Goal: Task Accomplishment & Management: Use online tool/utility

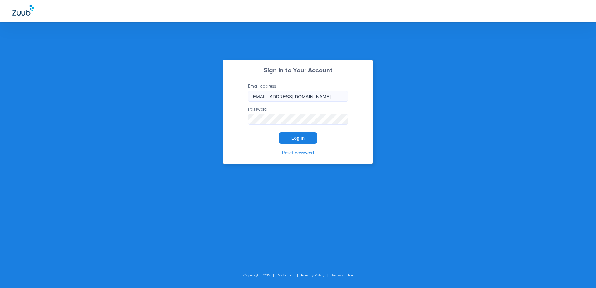
click at [314, 139] on button "Log In" at bounding box center [298, 138] width 38 height 11
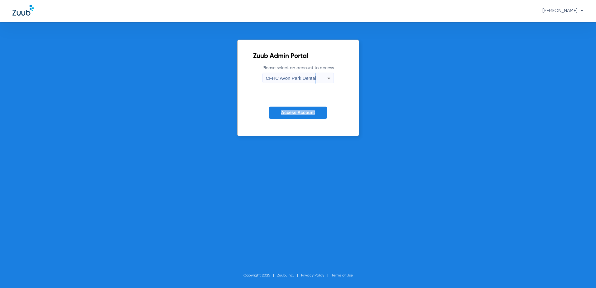
click at [314, 85] on form "Please select an account to access CFHC Avon Park Dental Access Account" at bounding box center [298, 96] width 90 height 63
click at [300, 79] on span "CFHC Avon Park Dental" at bounding box center [291, 77] width 50 height 5
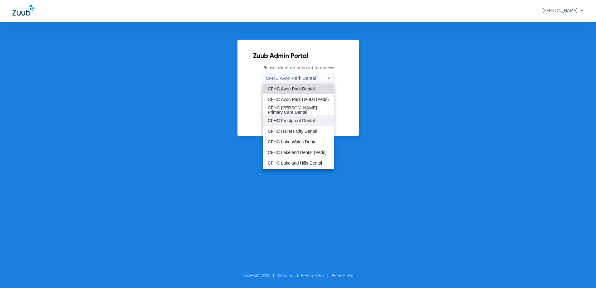
scroll to position [31, 0]
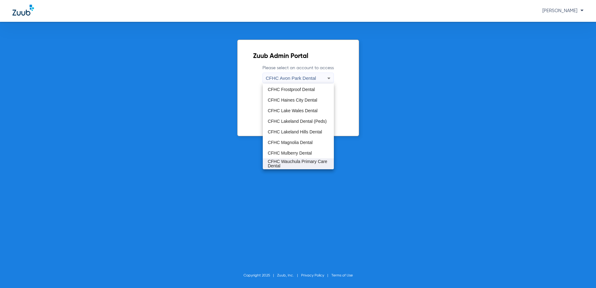
click at [290, 161] on span "CFHC Wauchula Primary Care Dental" at bounding box center [298, 163] width 61 height 9
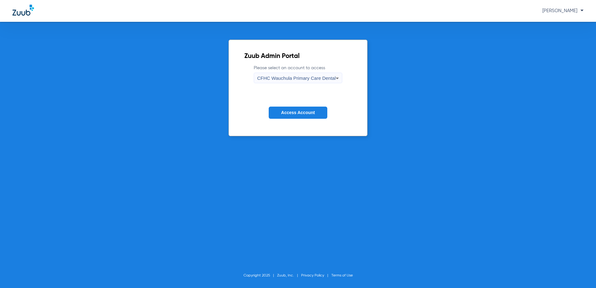
click at [297, 113] on span "Access Account" at bounding box center [298, 112] width 34 height 5
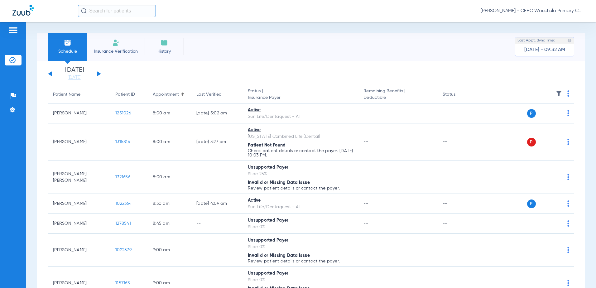
click at [98, 73] on button at bounding box center [99, 73] width 4 height 5
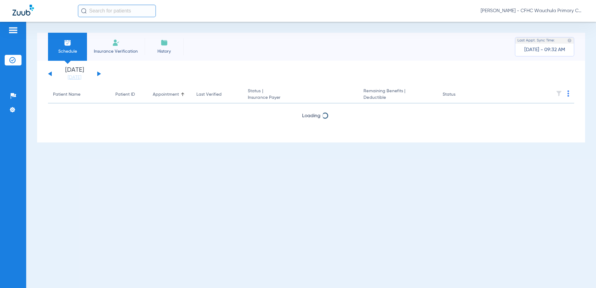
click at [98, 73] on button at bounding box center [99, 73] width 4 height 5
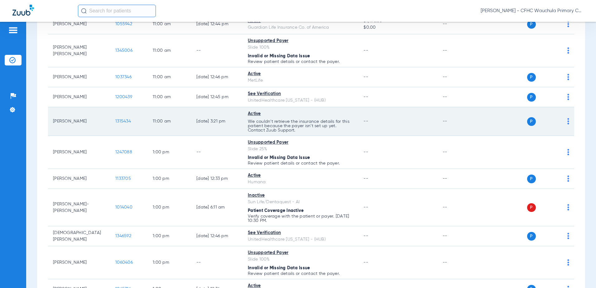
scroll to position [561, 0]
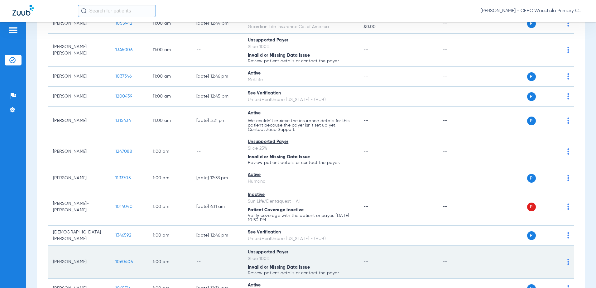
click at [127, 260] on span "1060406" at bounding box center [123, 262] width 17 height 4
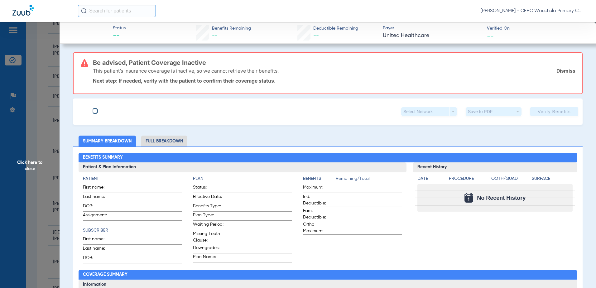
type input "BETTY"
type input "RICHARDSON"
type input "09/17/1973"
type input "100 SELF PAY"
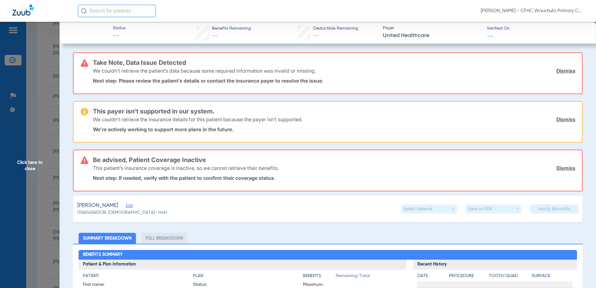
click at [132, 206] on span "Edit" at bounding box center [129, 207] width 6 height 6
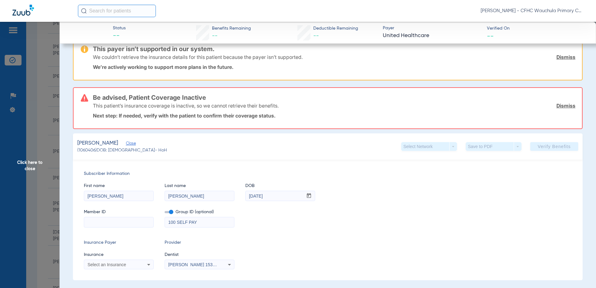
scroll to position [94, 0]
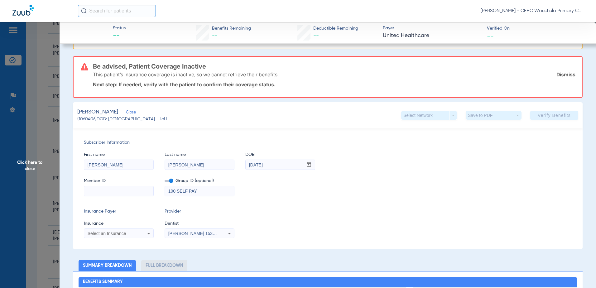
click at [172, 182] on span at bounding box center [169, 181] width 9 height 2
click at [165, 182] on input "checkbox" at bounding box center [165, 182] width 0 height 0
click at [135, 194] on input at bounding box center [118, 191] width 69 height 10
type input "263610820"
click at [124, 231] on div "Select an Insurance" at bounding box center [118, 233] width 69 height 7
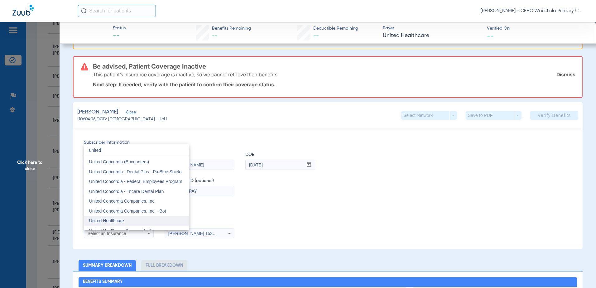
type input "united"
click at [114, 218] on span "United Healthcare" at bounding box center [106, 220] width 35 height 5
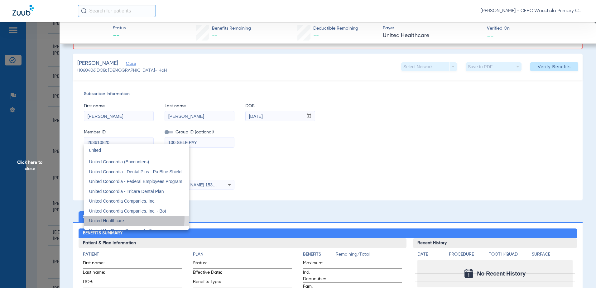
scroll to position [45, 0]
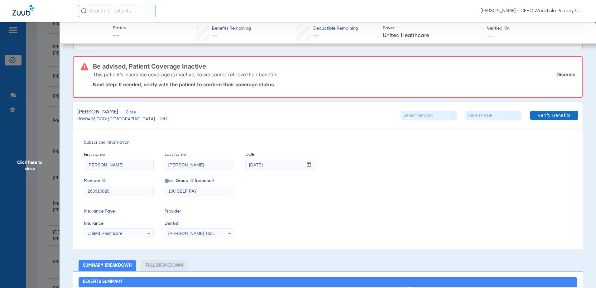
click at [537, 118] on span at bounding box center [555, 115] width 48 height 15
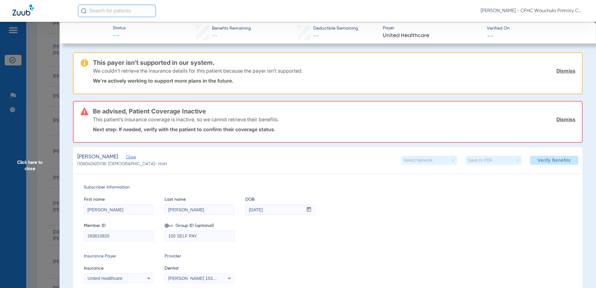
scroll to position [31, 0]
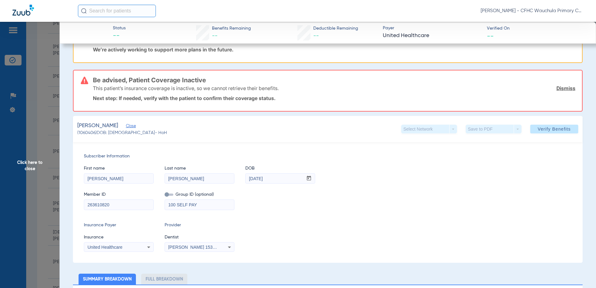
click at [117, 205] on input "263610820" at bounding box center [118, 205] width 69 height 10
click at [115, 205] on input "263610820" at bounding box center [118, 205] width 69 height 10
click at [556, 131] on span "Verify Benefits" at bounding box center [554, 129] width 33 height 5
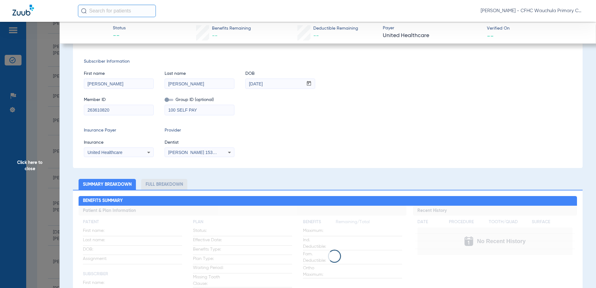
scroll to position [0, 0]
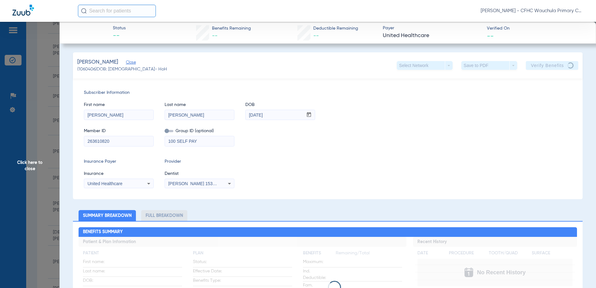
click at [141, 142] on input "263610820" at bounding box center [118, 141] width 69 height 10
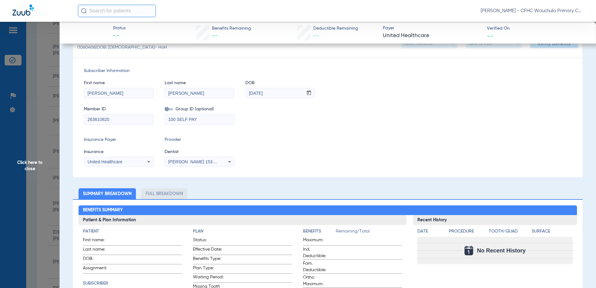
scroll to position [125, 0]
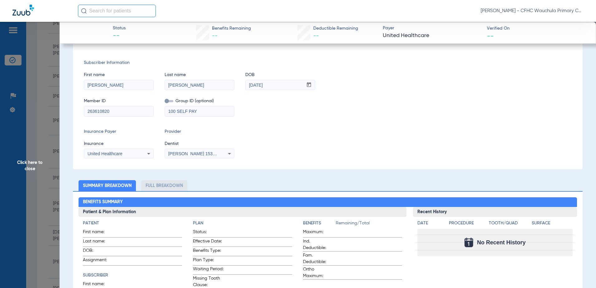
click at [125, 113] on input "263610820" at bounding box center [118, 111] width 69 height 10
click at [134, 127] on div "Subscriber Information First name BETTY Last name RICHARDSON DOB mm / dd / yyyy…" at bounding box center [328, 109] width 510 height 121
click at [127, 113] on input "263610820" at bounding box center [118, 111] width 69 height 10
drag, startPoint x: 120, startPoint y: 112, endPoint x: 67, endPoint y: 109, distance: 52.8
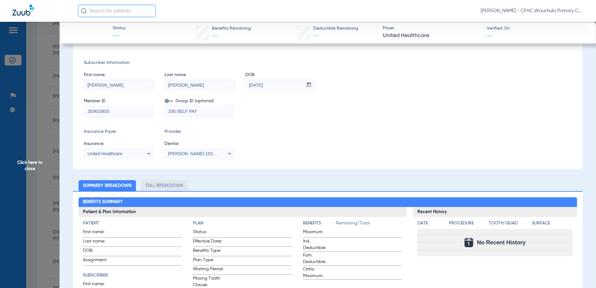
type input "129133747"
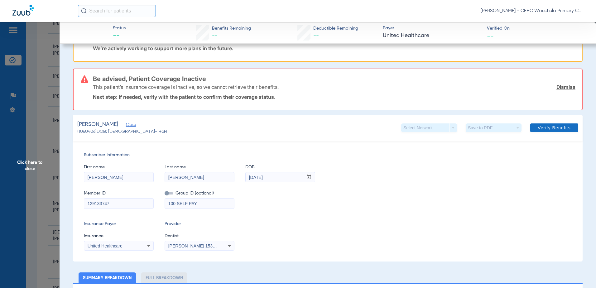
scroll to position [31, 0]
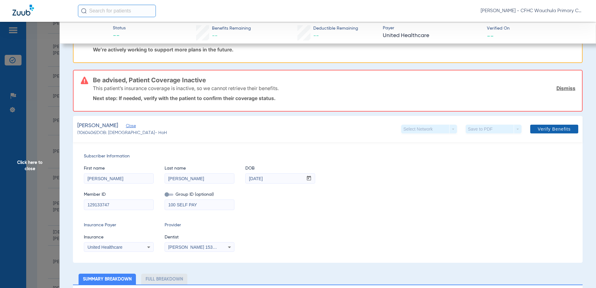
click at [561, 129] on span "Verify Benefits" at bounding box center [554, 129] width 33 height 5
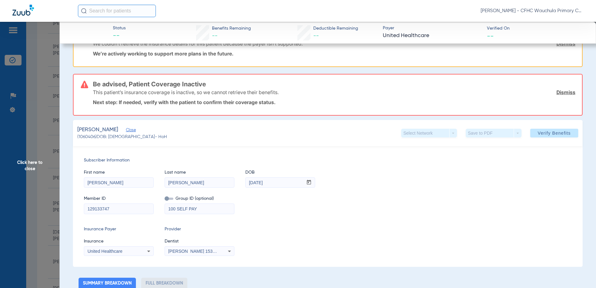
scroll to position [62, 0]
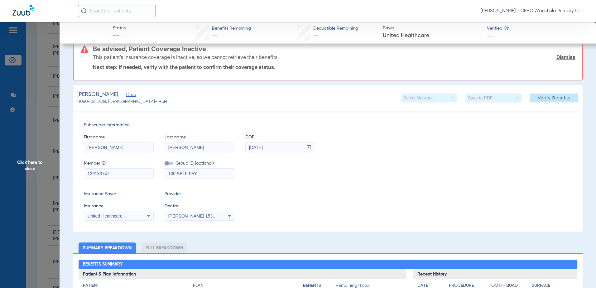
click at [113, 171] on input "129133747" at bounding box center [118, 174] width 69 height 10
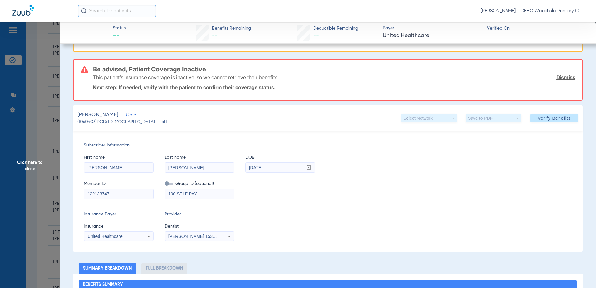
scroll to position [31, 0]
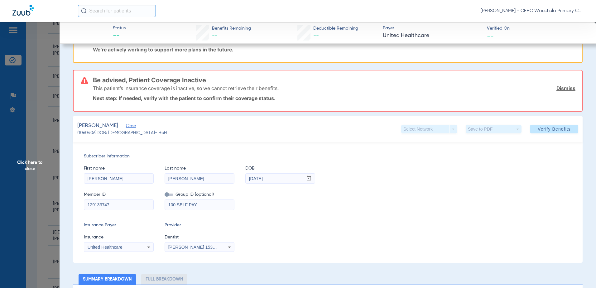
click at [40, 192] on span "Click here to close" at bounding box center [30, 166] width 60 height 288
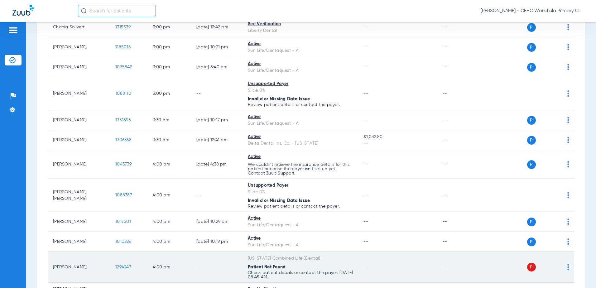
scroll to position [1137, 0]
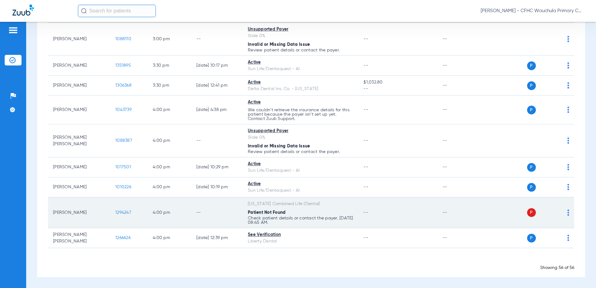
click at [126, 211] on span "1294247" at bounding box center [123, 213] width 16 height 4
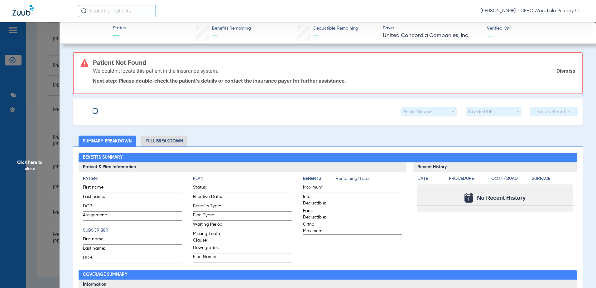
type input "MARIA"
type input "AVALOS"
type input "10/29/1985"
type input "2YX772"
type input "99999"
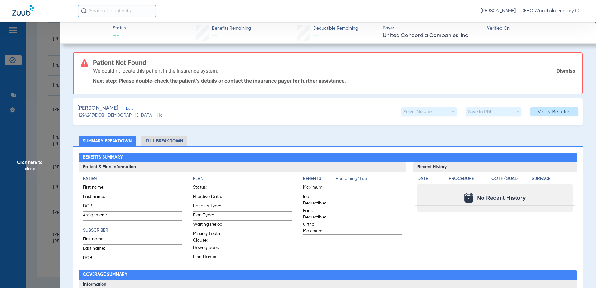
click at [129, 109] on span "Edit" at bounding box center [129, 109] width 6 height 6
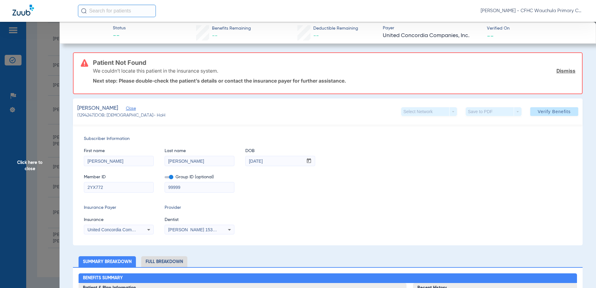
click at [207, 162] on input "AVALOS" at bounding box center [199, 161] width 69 height 10
type input "A"
type input "mejia"
click at [317, 193] on div "Subscriber Information First name MARIA Last name mejia DOB mm / dd / yyyy 10/2…" at bounding box center [328, 185] width 510 height 121
click at [170, 177] on span at bounding box center [169, 177] width 9 height 2
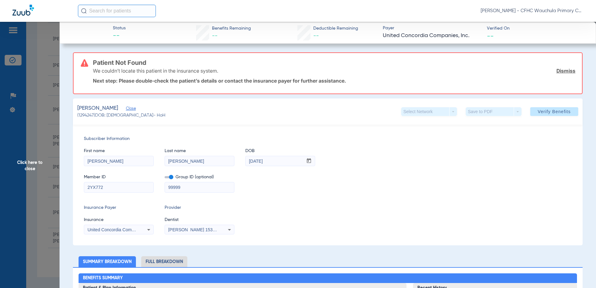
click at [165, 178] on input "checkbox" at bounding box center [165, 178] width 0 height 0
click at [559, 109] on span "Verify Benefits" at bounding box center [554, 111] width 33 height 5
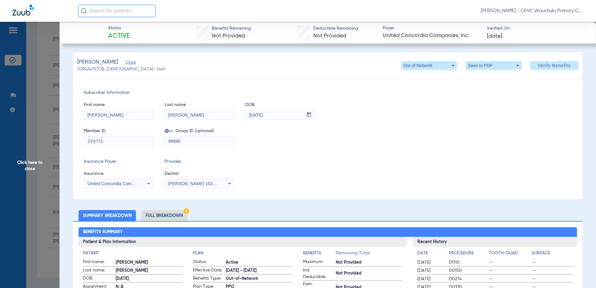
drag, startPoint x: 183, startPoint y: 215, endPoint x: 367, endPoint y: 174, distance: 188.2
click at [183, 215] on li "Full Breakdown" at bounding box center [164, 215] width 46 height 11
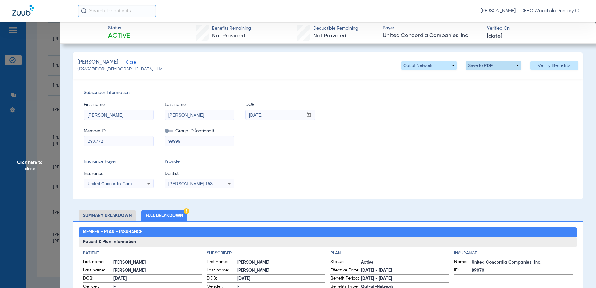
click at [479, 64] on span at bounding box center [494, 65] width 56 height 9
click at [475, 76] on button "insert_drive_file Save to PDF" at bounding box center [485, 78] width 47 height 12
click at [48, 121] on span "Click here to close" at bounding box center [30, 166] width 60 height 288
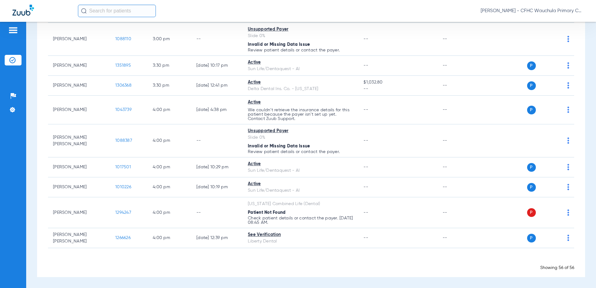
click at [120, 13] on input "text" at bounding box center [117, 11] width 78 height 12
type input "kathryn potter"
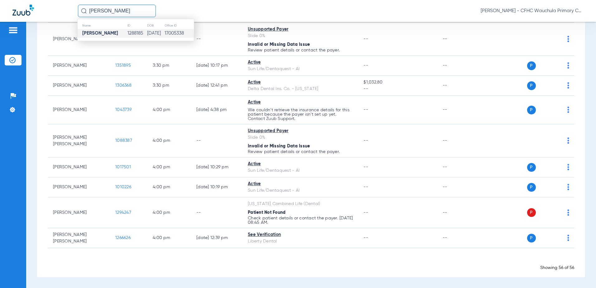
click at [100, 35] on strong "Kathryn Potter" at bounding box center [100, 33] width 36 height 5
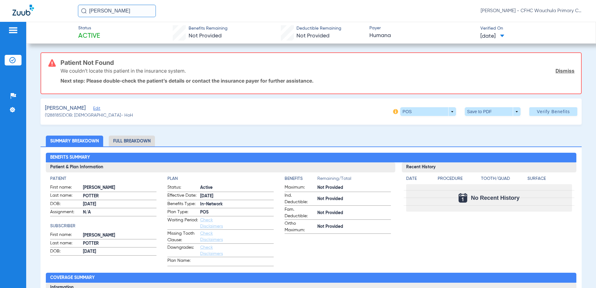
click at [99, 110] on span "Edit" at bounding box center [96, 109] width 6 height 6
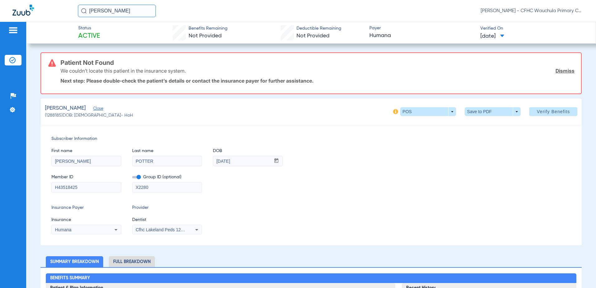
click at [138, 178] on span at bounding box center [136, 177] width 9 height 2
click at [132, 178] on input "checkbox" at bounding box center [132, 178] width 0 height 0
drag, startPoint x: 104, startPoint y: 188, endPoint x: 41, endPoint y: 187, distance: 63.3
type input "120855338"
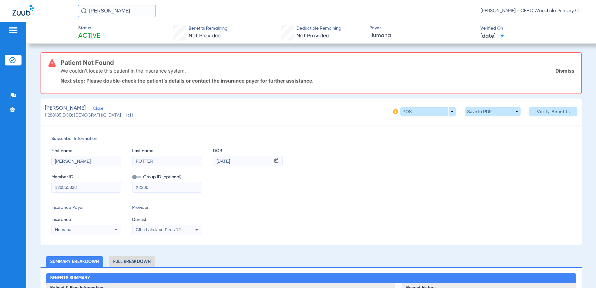
click at [89, 227] on div "Humana" at bounding box center [86, 229] width 69 height 7
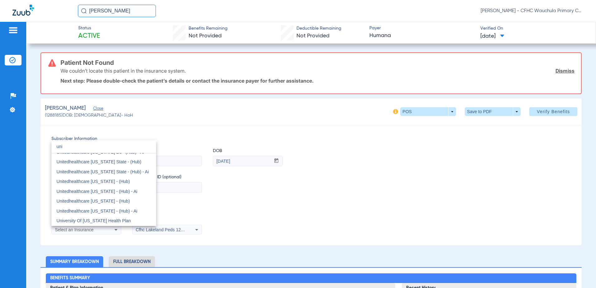
scroll to position [13, 0]
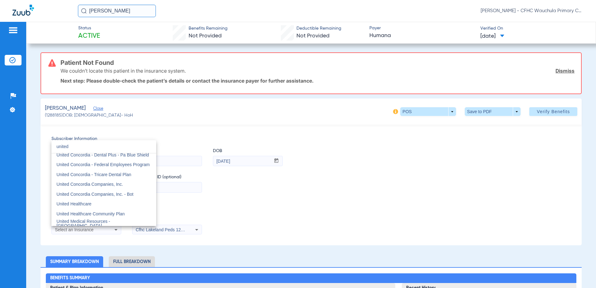
type input "united"
click at [257, 199] on div at bounding box center [298, 144] width 596 height 288
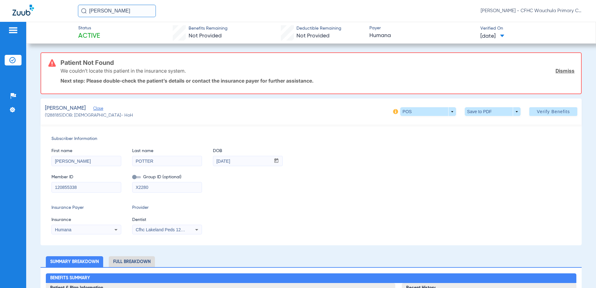
click at [164, 231] on span "Cfhc Lakeland Peds 1205336690" at bounding box center [168, 229] width 65 height 5
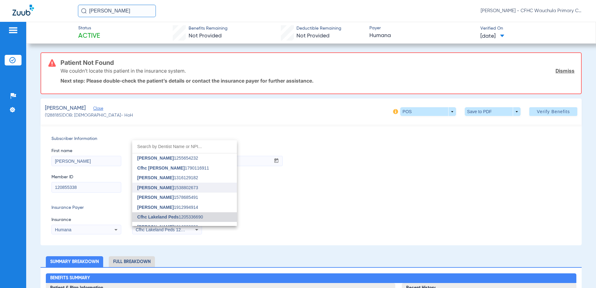
click at [173, 189] on span "Kenneth Andujar Berrios" at bounding box center [155, 187] width 36 height 5
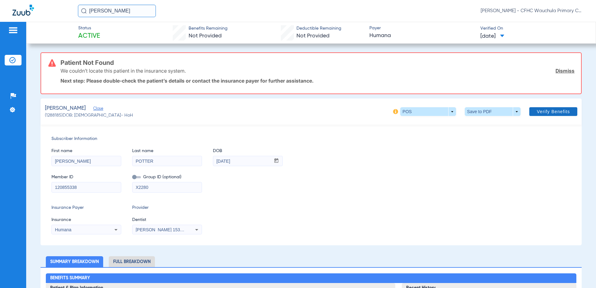
click at [537, 114] on span at bounding box center [554, 111] width 48 height 15
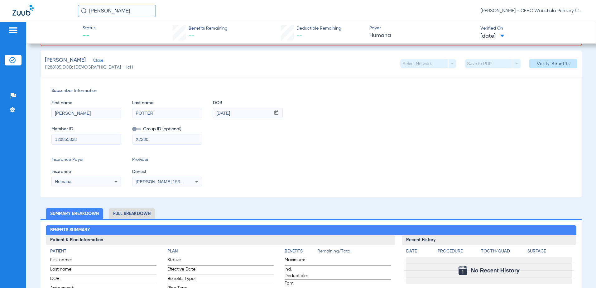
scroll to position [156, 0]
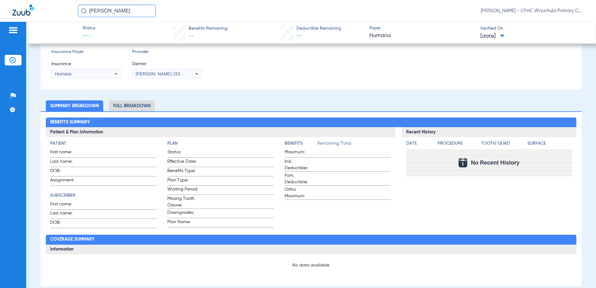
click at [99, 76] on div "Humana" at bounding box center [80, 74] width 50 height 4
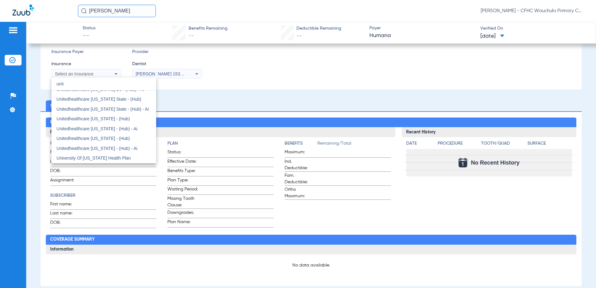
scroll to position [13, 0]
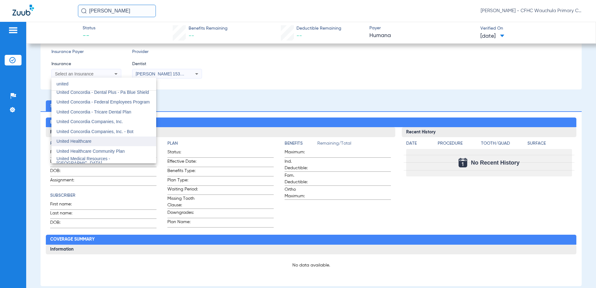
type input "united"
click at [96, 141] on mat-option "United Healthcare" at bounding box center [103, 142] width 105 height 10
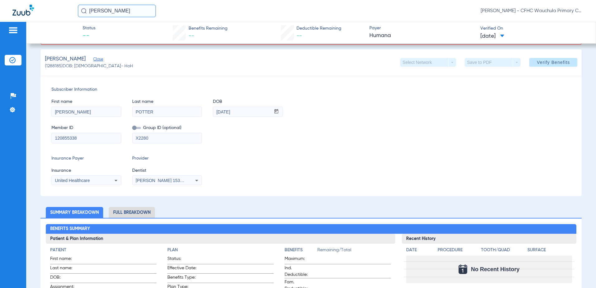
scroll to position [31, 0]
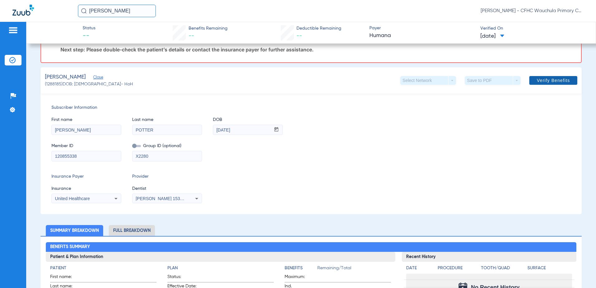
click at [537, 83] on span "Verify Benefits" at bounding box center [553, 80] width 33 height 5
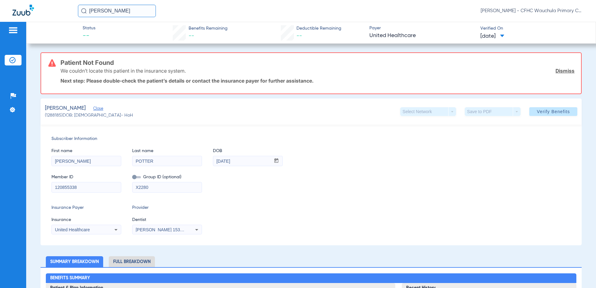
click at [90, 231] on div "United Healthcare" at bounding box center [80, 230] width 50 height 4
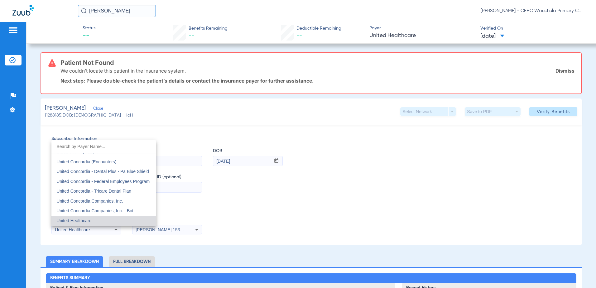
scroll to position [3712, 0]
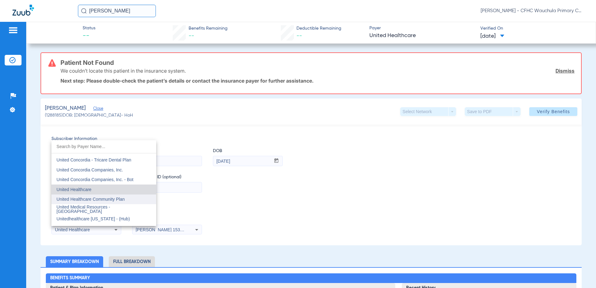
click at [97, 202] on span "United Healthcare Community Plan" at bounding box center [90, 199] width 68 height 5
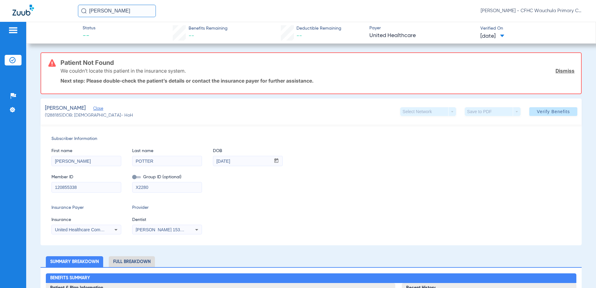
click at [541, 116] on span at bounding box center [554, 111] width 48 height 15
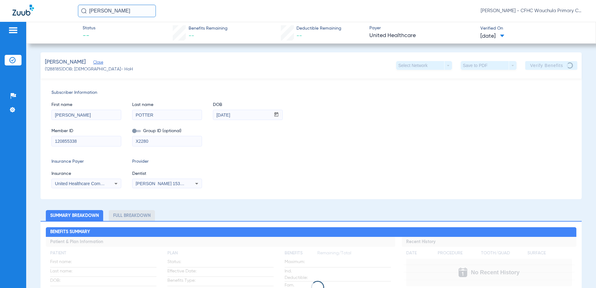
click at [95, 179] on mat-select "United Healthcare Community Plan" at bounding box center [86, 184] width 70 height 10
click at [98, 181] on div "United Healthcare Community Plan" at bounding box center [86, 183] width 69 height 7
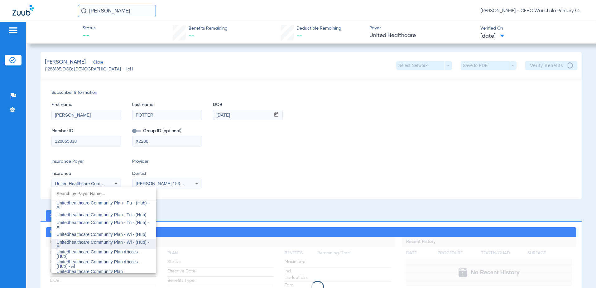
scroll to position [3971, 0]
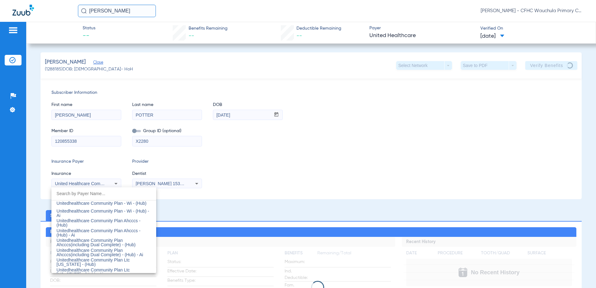
drag, startPoint x: 116, startPoint y: 244, endPoint x: 105, endPoint y: 243, distance: 11.3
click at [105, 243] on span "Unitedhealthcare Community Plan Ahcccs(including Dual Complete) - (Hub)" at bounding box center [95, 242] width 79 height 9
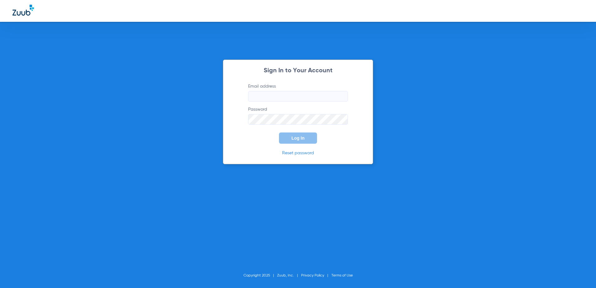
type input "jdelacerda@cfhconline.org"
click at [308, 140] on button "Log In" at bounding box center [298, 138] width 38 height 11
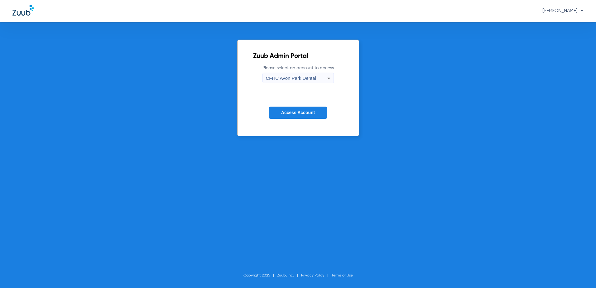
click at [307, 76] on span "CFHC Avon Park Dental" at bounding box center [291, 77] width 50 height 5
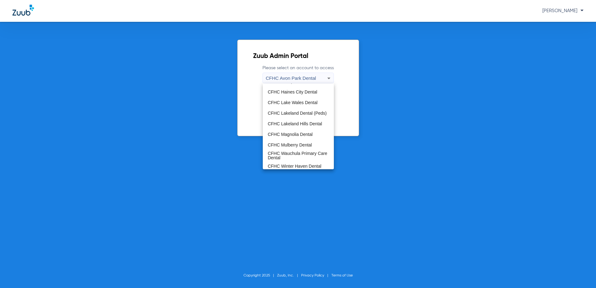
scroll to position [41, 0]
drag, startPoint x: 298, startPoint y: 155, endPoint x: 299, endPoint y: 148, distance: 6.6
click at [297, 155] on span "CFHC Wauchula Primary Care Dental" at bounding box center [298, 153] width 61 height 9
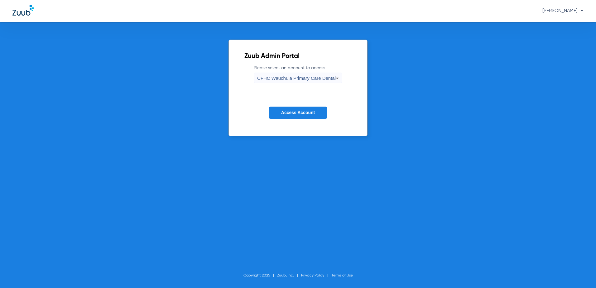
click at [304, 116] on button "Access Account" at bounding box center [298, 113] width 59 height 12
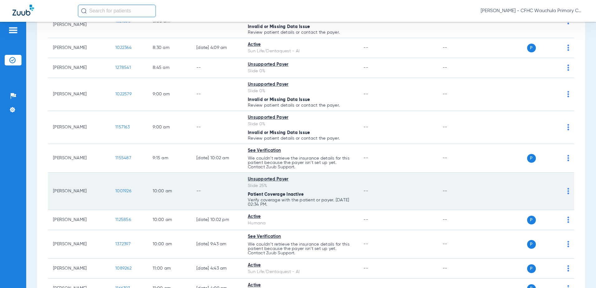
scroll to position [187, 0]
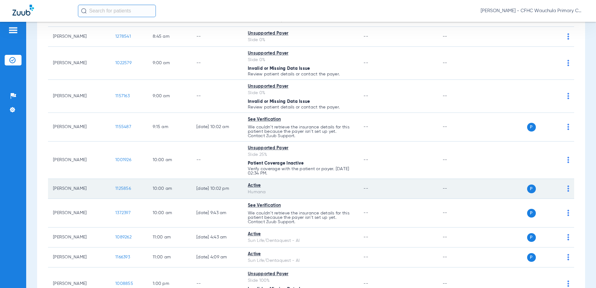
click at [123, 190] on span "1125856" at bounding box center [123, 189] width 16 height 4
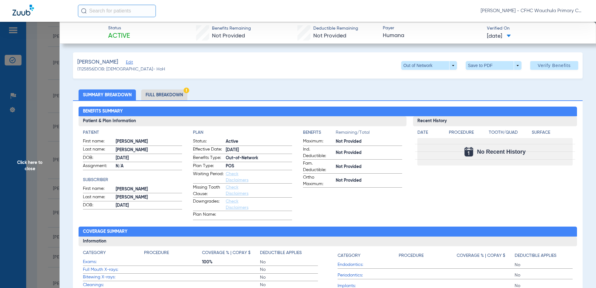
click at [161, 95] on li "Full Breakdown" at bounding box center [164, 95] width 46 height 11
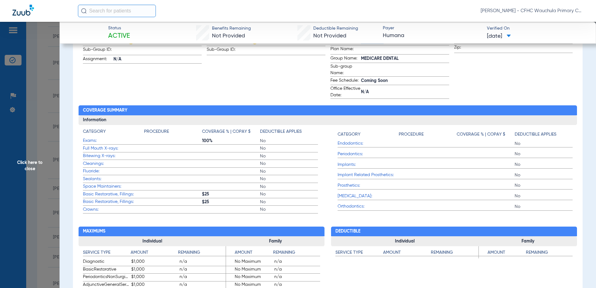
scroll to position [250, 0]
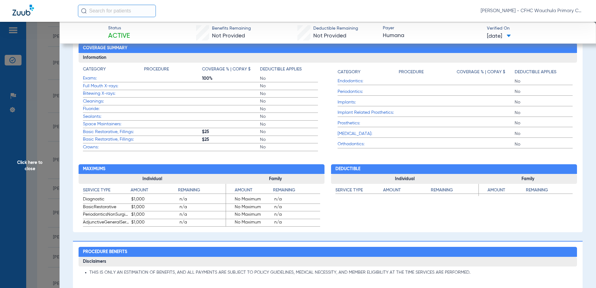
click at [48, 154] on span "Click here to close" at bounding box center [30, 166] width 60 height 288
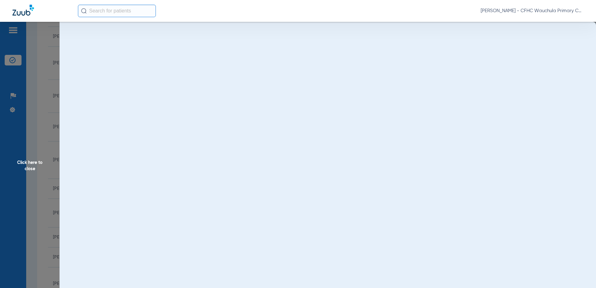
scroll to position [0, 0]
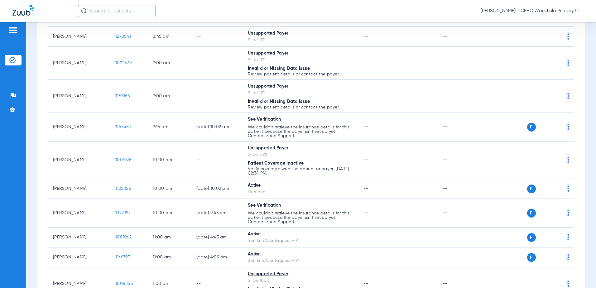
click at [282, 9] on div "[PERSON_NAME] - CFHC Wauchula Primary Care Dental" at bounding box center [331, 11] width 506 height 12
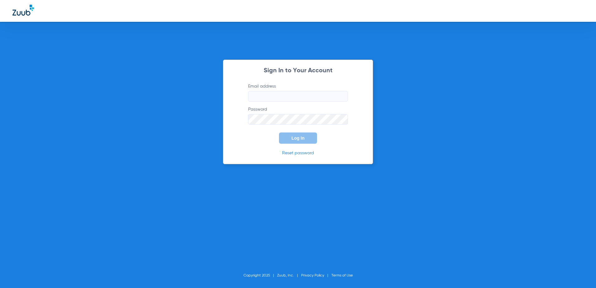
type input "jdelacerda@cfhconline.org"
click at [290, 137] on button "Log In" at bounding box center [298, 138] width 38 height 11
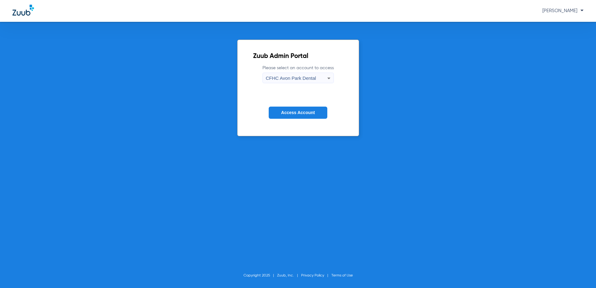
click at [295, 80] on span "CFHC Avon Park Dental" at bounding box center [291, 77] width 50 height 5
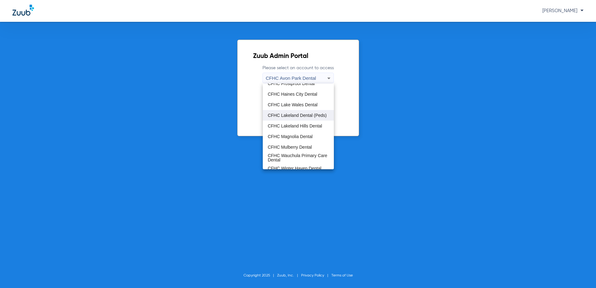
scroll to position [41, 0]
click at [302, 151] on span "CFHC Wauchula Primary Care Dental" at bounding box center [298, 153] width 61 height 9
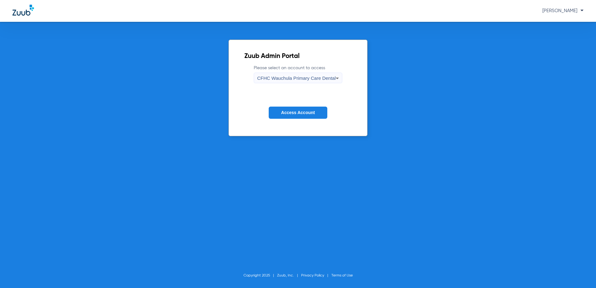
click at [296, 113] on span "Access Account" at bounding box center [298, 112] width 34 height 5
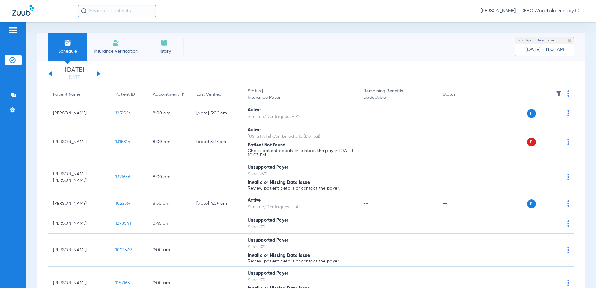
click at [98, 74] on button at bounding box center [99, 73] width 4 height 5
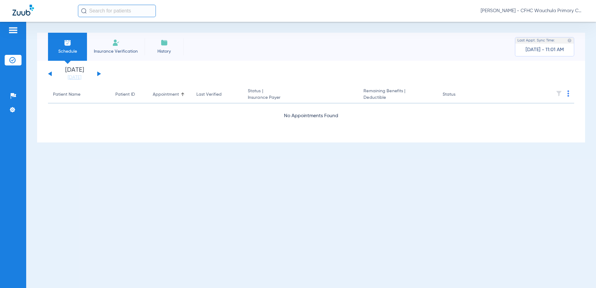
click at [98, 74] on button at bounding box center [99, 73] width 4 height 5
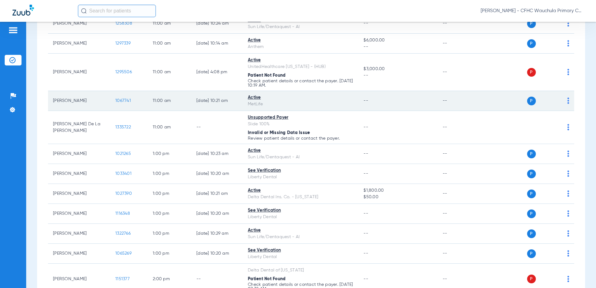
scroll to position [655, 0]
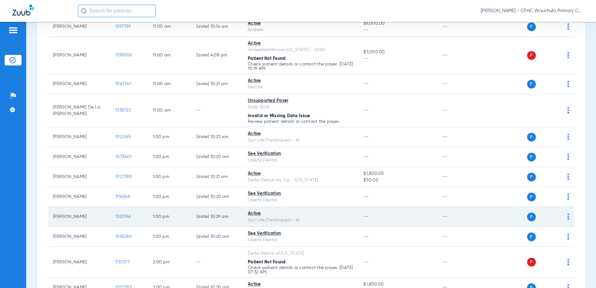
click at [124, 216] on span "1322766" at bounding box center [122, 217] width 15 height 4
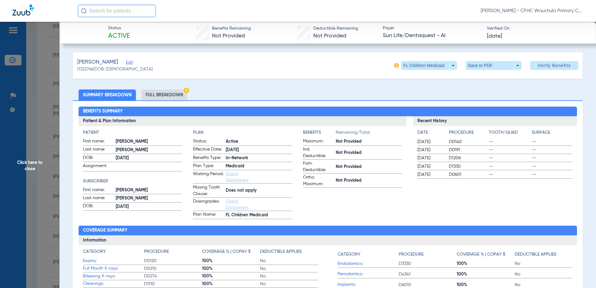
click at [156, 97] on li "Full Breakdown" at bounding box center [164, 95] width 46 height 11
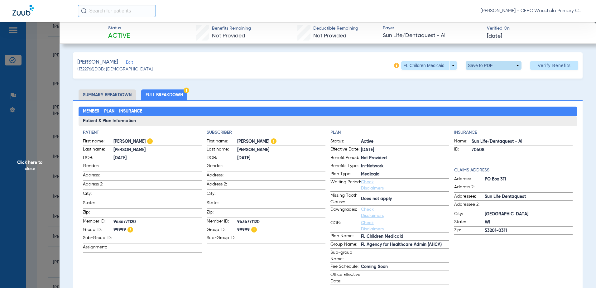
drag, startPoint x: 472, startPoint y: 71, endPoint x: 475, endPoint y: 64, distance: 8.1
click at [471, 73] on div "SEGURA, KATALINA Edit (1322766) DOB: 10/11/2022 FL Children Medicaid arrow_drop…" at bounding box center [328, 65] width 510 height 26
click at [475, 64] on span at bounding box center [494, 65] width 56 height 9
click at [483, 84] on button "insert_drive_file Save to PDF" at bounding box center [485, 78] width 47 height 12
click at [47, 135] on span "Click here to close" at bounding box center [30, 166] width 60 height 288
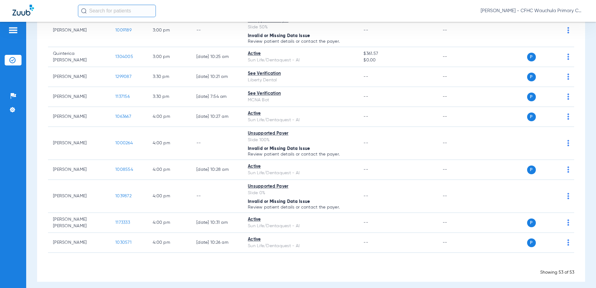
scroll to position [1147, 0]
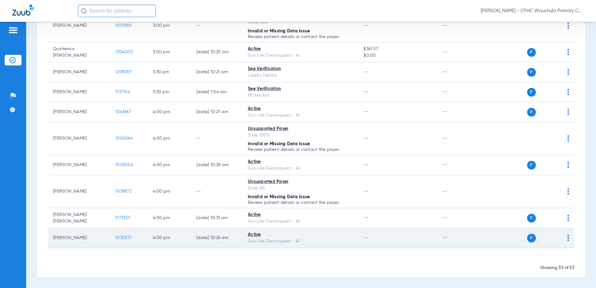
click at [118, 237] on span "1030571" at bounding box center [123, 238] width 16 height 4
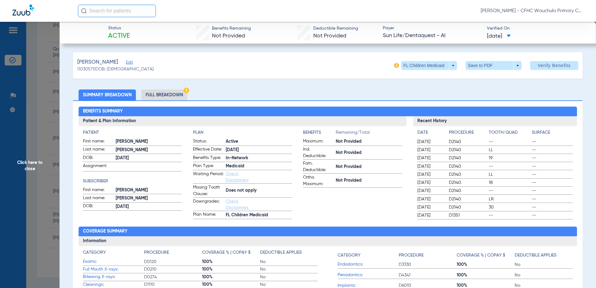
click at [171, 99] on li "Full Breakdown" at bounding box center [164, 95] width 46 height 11
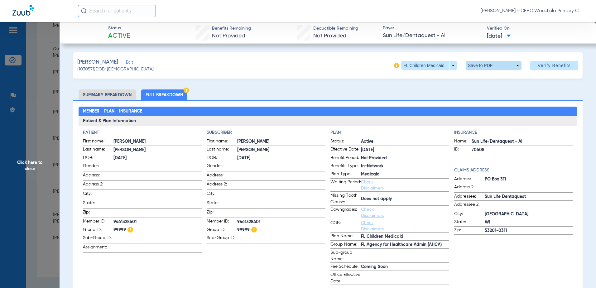
click at [486, 65] on span at bounding box center [493, 65] width 15 height 15
click at [483, 76] on span "Save to PDF" at bounding box center [491, 78] width 25 height 4
click at [37, 131] on span "Click here to close" at bounding box center [30, 166] width 60 height 288
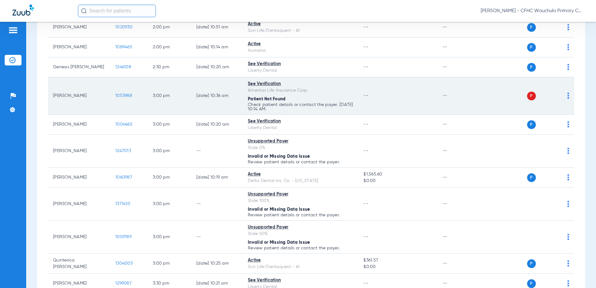
scroll to position [929, 0]
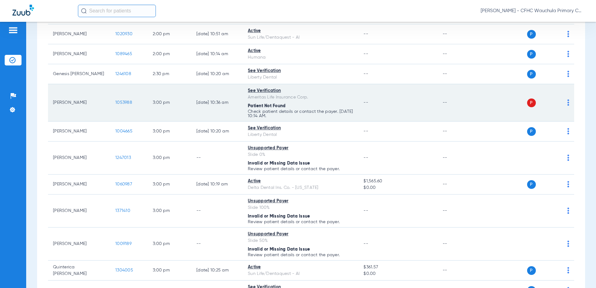
click at [124, 104] on span "1053988" at bounding box center [123, 102] width 17 height 4
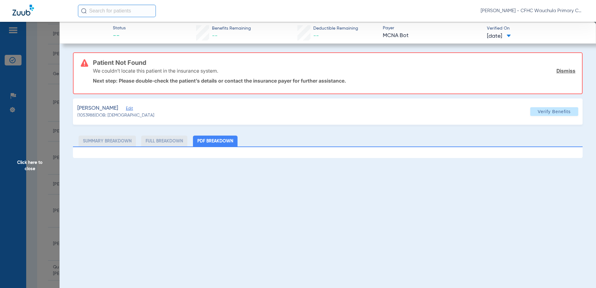
click at [135, 108] on div "LEMUS, REBECCA Edit (1053988) DOB: 07/02/2008 Verify Benefits" at bounding box center [328, 112] width 510 height 26
drag, startPoint x: 134, startPoint y: 108, endPoint x: 138, endPoint y: 109, distance: 4.5
click at [132, 108] on span "Edit" at bounding box center [129, 109] width 6 height 6
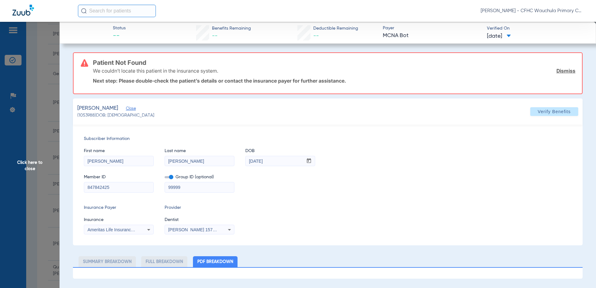
click at [169, 181] on mat-form-field "99999" at bounding box center [200, 187] width 70 height 12
click at [172, 177] on span at bounding box center [169, 177] width 9 height 2
click at [165, 178] on input "checkbox" at bounding box center [165, 178] width 0 height 0
click at [543, 114] on span at bounding box center [555, 111] width 48 height 15
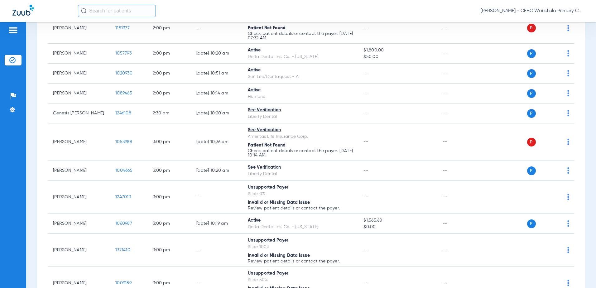
scroll to position [905, 0]
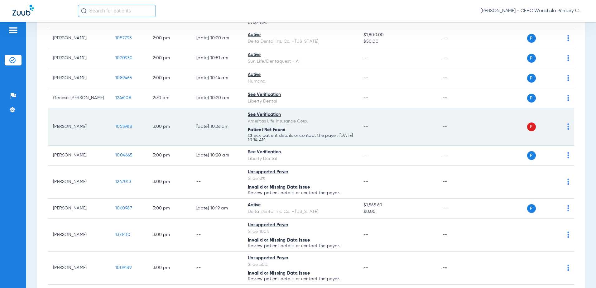
click at [130, 124] on td "1053988" at bounding box center [128, 126] width 37 height 37
click at [128, 126] on span "1053988" at bounding box center [123, 126] width 17 height 4
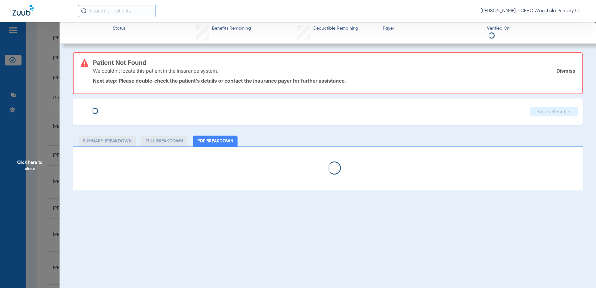
type input "[PERSON_NAME]"
type input "[DATE]"
type input "847842425"
type input "99999"
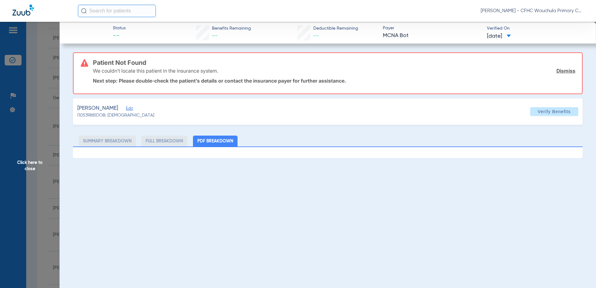
click at [130, 112] on span "Edit" at bounding box center [129, 109] width 6 height 6
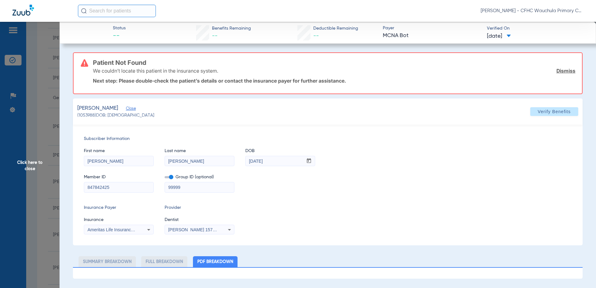
click at [170, 176] on span at bounding box center [169, 177] width 9 height 2
click at [165, 178] on input "checkbox" at bounding box center [165, 178] width 0 height 0
click at [557, 112] on span "Verify Benefits" at bounding box center [554, 111] width 33 height 5
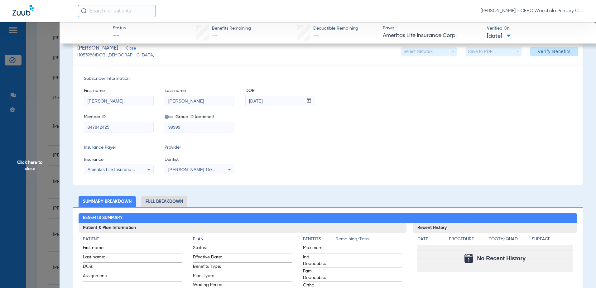
scroll to position [187, 0]
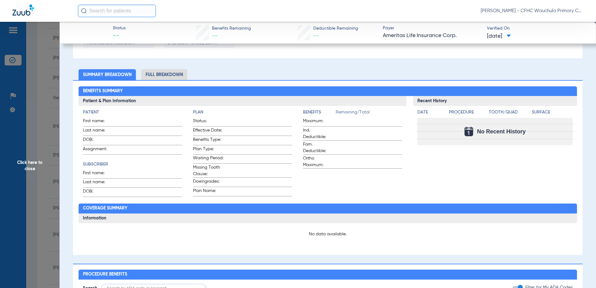
click at [61, 160] on app-member-insurance-verification-view "Status -- Benefits Remaining -- Deductible Remaining -- Payer Ameritas Life Ins…" at bounding box center [328, 171] width 537 height 673
click at [36, 162] on span "Click here to close" at bounding box center [30, 166] width 60 height 288
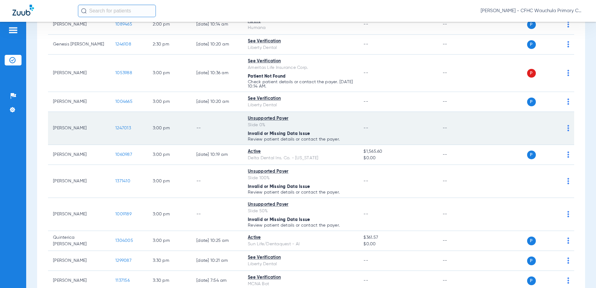
scroll to position [1029, 0]
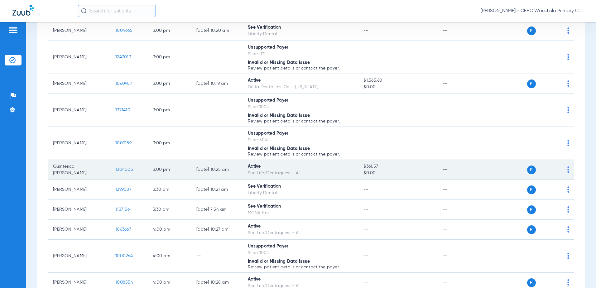
click at [123, 169] on span "1304005" at bounding box center [124, 170] width 18 height 4
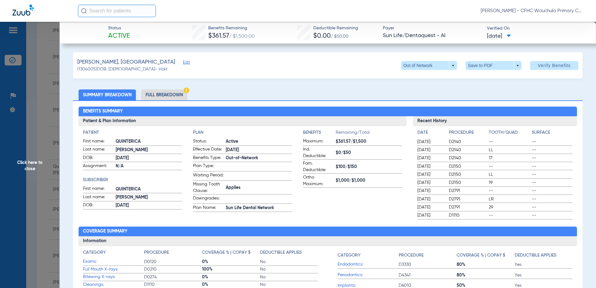
click at [180, 91] on li "Full Breakdown" at bounding box center [164, 95] width 46 height 11
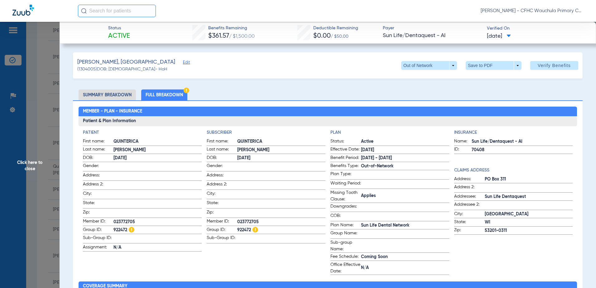
click at [497, 71] on div "[PERSON_NAME], QUINTERICA Edit (1304005) DOB: [DEMOGRAPHIC_DATA] - HoH Out of N…" at bounding box center [328, 65] width 510 height 26
click at [496, 67] on span at bounding box center [493, 65] width 15 height 15
click at [492, 79] on span "Save to PDF" at bounding box center [491, 78] width 25 height 4
drag, startPoint x: 30, startPoint y: 81, endPoint x: 27, endPoint y: 75, distance: 5.9
click at [30, 80] on span "Click here to close" at bounding box center [30, 166] width 60 height 288
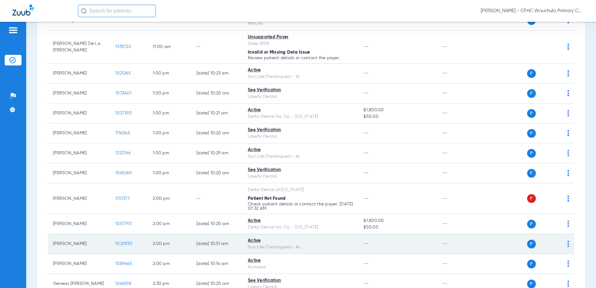
scroll to position [717, 0]
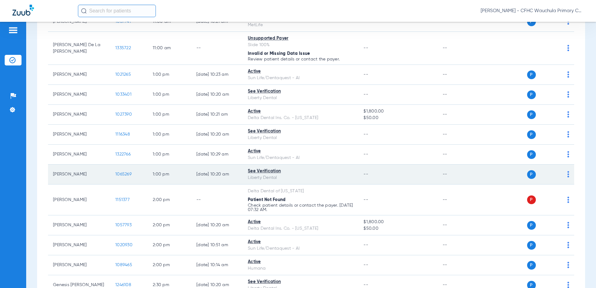
click at [125, 174] on span "1065269" at bounding box center [123, 174] width 16 height 4
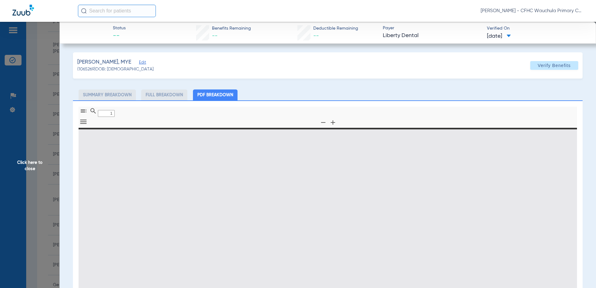
type input "0"
select select "page-width"
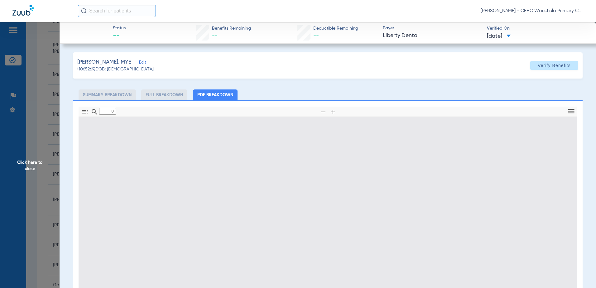
type input "1"
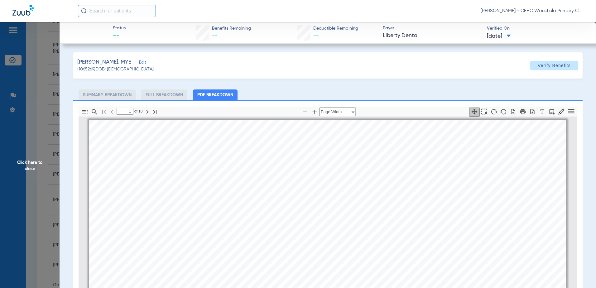
scroll to position [3, 0]
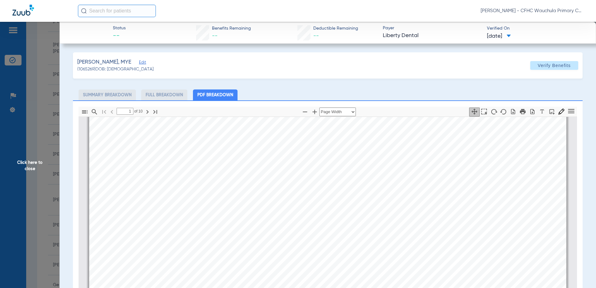
drag, startPoint x: 146, startPoint y: 65, endPoint x: 148, endPoint y: 106, distance: 40.9
click at [145, 65] on span "Edit" at bounding box center [142, 63] width 6 height 6
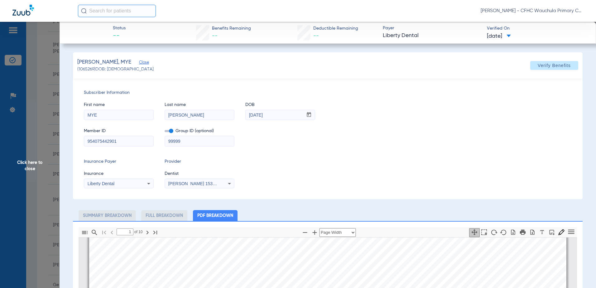
drag, startPoint x: 112, startPoint y: 141, endPoint x: 93, endPoint y: 141, distance: 19.0
click at [85, 141] on input "954075442901" at bounding box center [118, 141] width 69 height 10
click at [530, 234] on icon "button" at bounding box center [533, 232] width 6 height 6
drag, startPoint x: 37, startPoint y: 123, endPoint x: 48, endPoint y: 123, distance: 11.2
click at [37, 123] on span "Click here to close" at bounding box center [30, 166] width 60 height 288
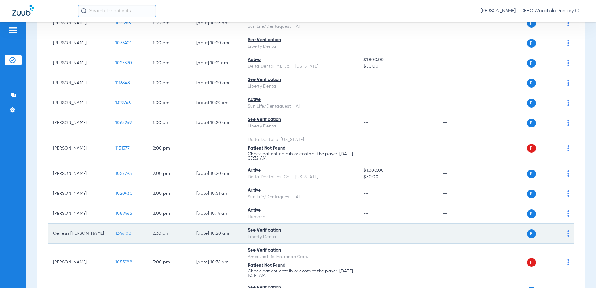
scroll to position [780, 0]
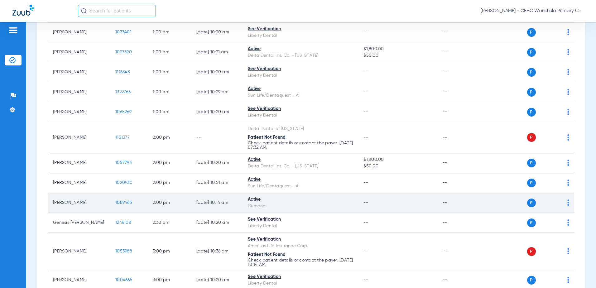
click at [124, 201] on span "1089465" at bounding box center [123, 203] width 17 height 4
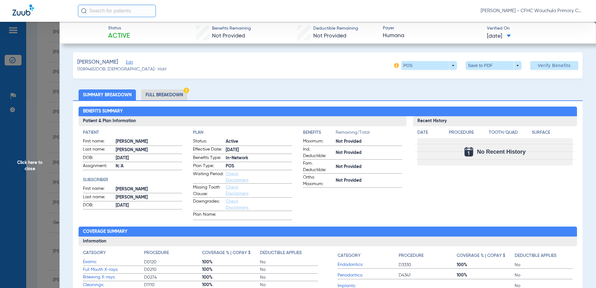
click at [177, 96] on li "Full Breakdown" at bounding box center [164, 95] width 46 height 11
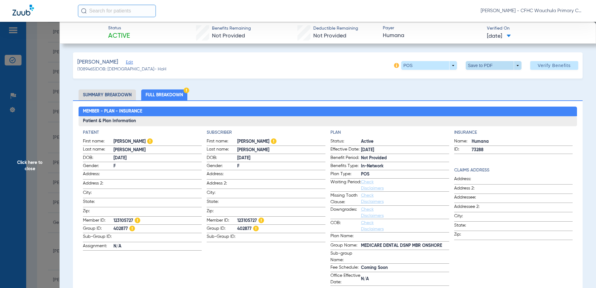
click at [487, 68] on span at bounding box center [493, 65] width 15 height 15
drag, startPoint x: 485, startPoint y: 77, endPoint x: 18, endPoint y: 192, distance: 480.9
click at [485, 77] on span "Save to PDF" at bounding box center [491, 78] width 25 height 4
click at [48, 169] on span "Click here to close" at bounding box center [30, 166] width 60 height 288
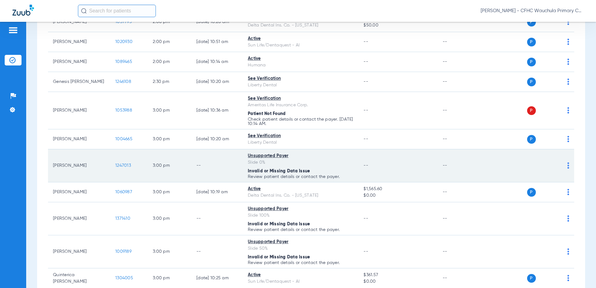
scroll to position [936, 0]
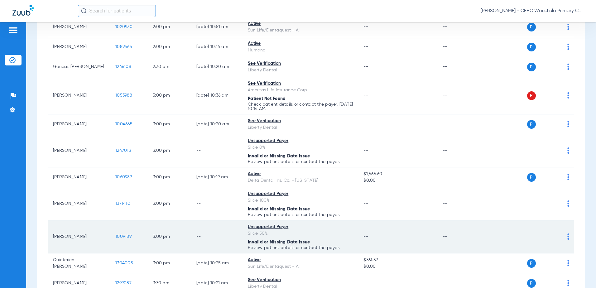
click at [125, 236] on span "1009189" at bounding box center [123, 237] width 16 height 4
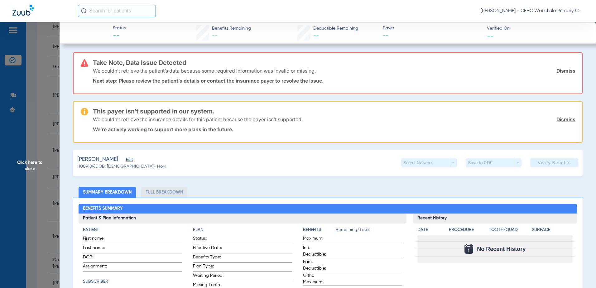
click at [49, 219] on span "Click here to close" at bounding box center [30, 166] width 60 height 288
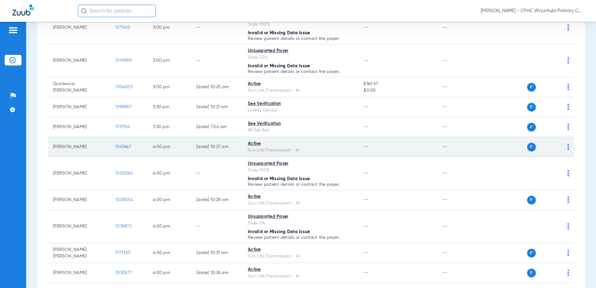
scroll to position [1123, 0]
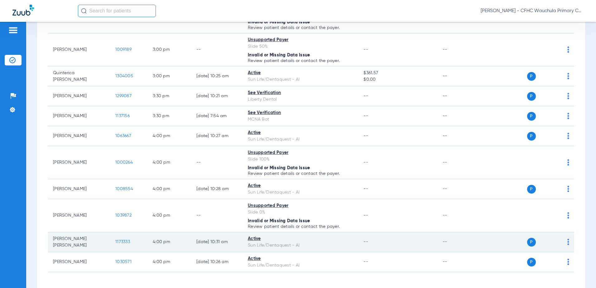
click at [120, 241] on span "1173333" at bounding box center [122, 242] width 15 height 4
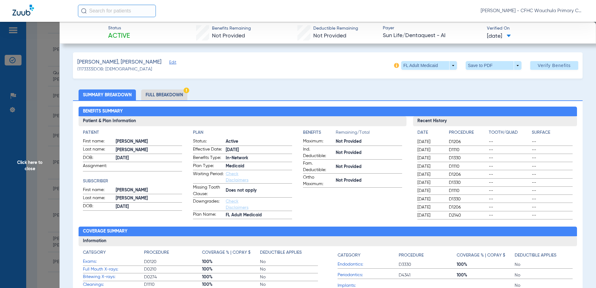
click at [168, 92] on li "Full Breakdown" at bounding box center [164, 95] width 46 height 11
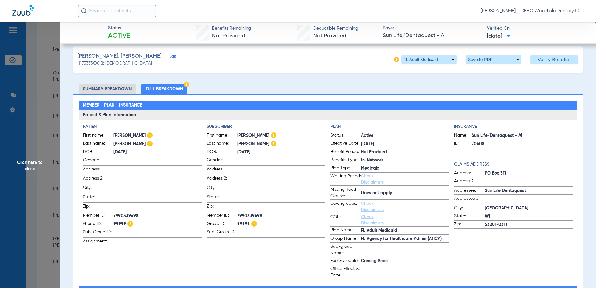
scroll to position [0, 0]
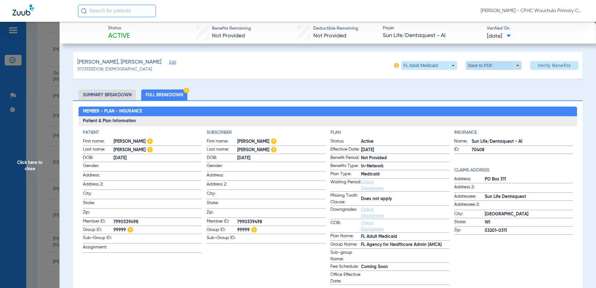
click at [498, 65] on span at bounding box center [494, 65] width 56 height 9
click at [479, 81] on button "insert_drive_file Save to PDF" at bounding box center [485, 78] width 47 height 12
click at [36, 138] on span "Click here to close" at bounding box center [30, 166] width 60 height 288
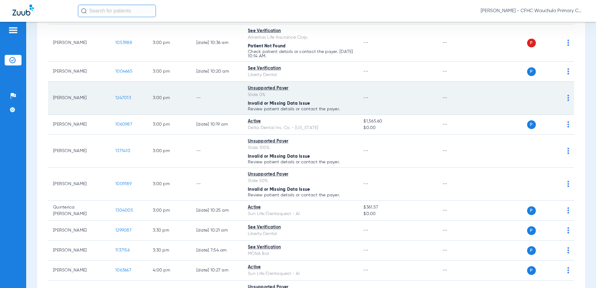
scroll to position [960, 0]
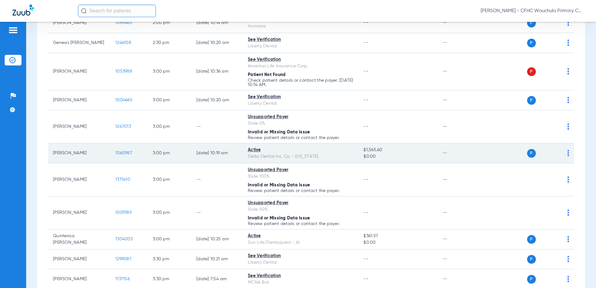
click at [126, 153] on span "1060987" at bounding box center [123, 153] width 17 height 4
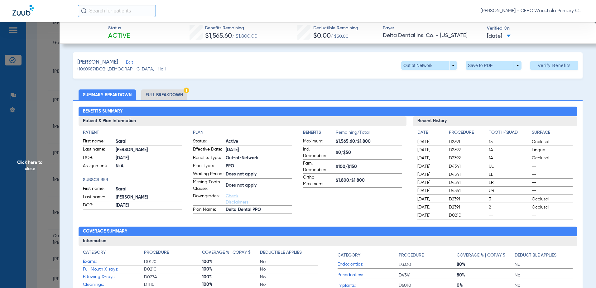
click at [171, 95] on li "Full Breakdown" at bounding box center [164, 95] width 46 height 11
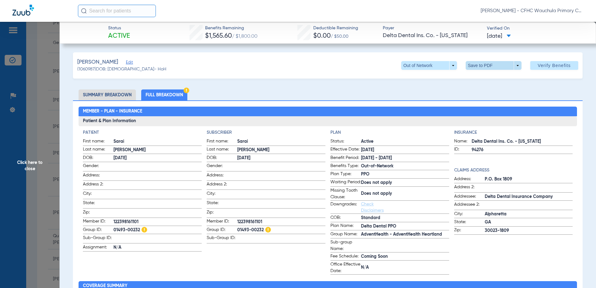
click at [476, 66] on span at bounding box center [494, 65] width 56 height 9
click at [479, 80] on span "Save to PDF" at bounding box center [491, 78] width 25 height 4
drag, startPoint x: 9, startPoint y: 177, endPoint x: 0, endPoint y: 177, distance: 9.4
click at [9, 177] on span "Click here to close" at bounding box center [30, 166] width 60 height 288
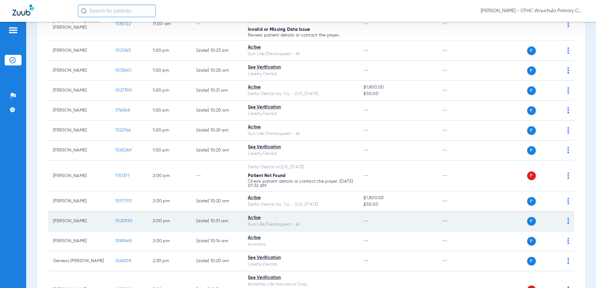
scroll to position [648, 0]
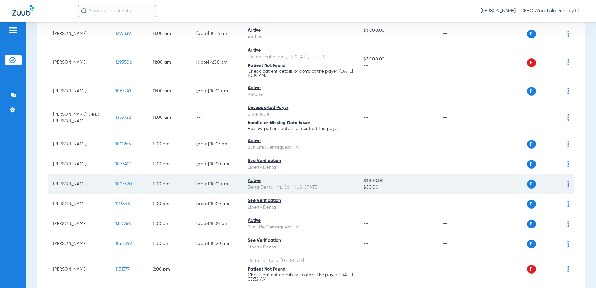
click at [121, 182] on span "1027390" at bounding box center [123, 184] width 17 height 4
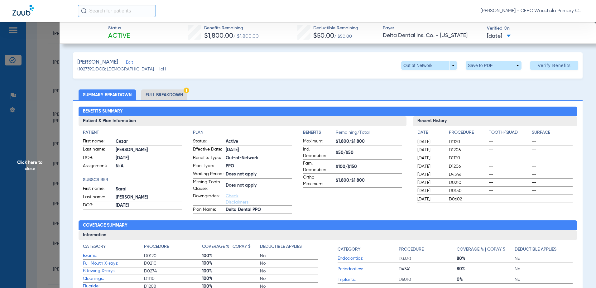
click at [158, 95] on li "Full Breakdown" at bounding box center [164, 95] width 46 height 11
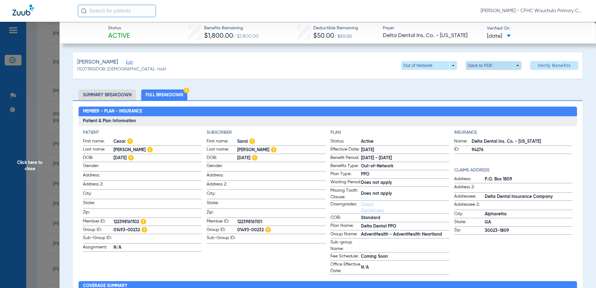
click at [487, 64] on span at bounding box center [493, 65] width 15 height 15
click at [483, 76] on span "Save to PDF" at bounding box center [491, 78] width 25 height 4
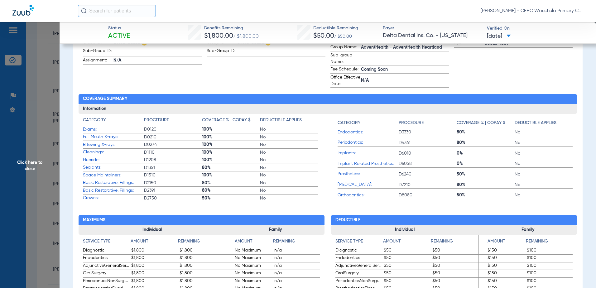
scroll to position [0, 0]
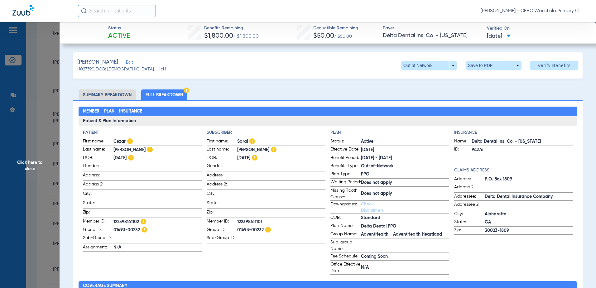
click at [56, 143] on span "Click here to close" at bounding box center [30, 166] width 60 height 288
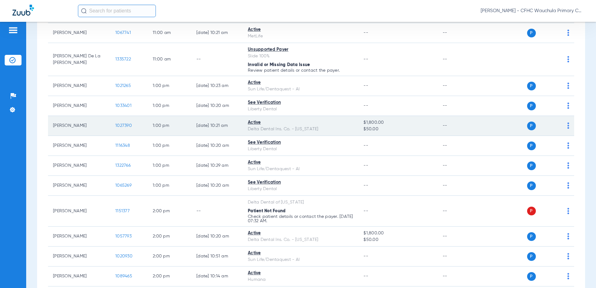
scroll to position [741, 0]
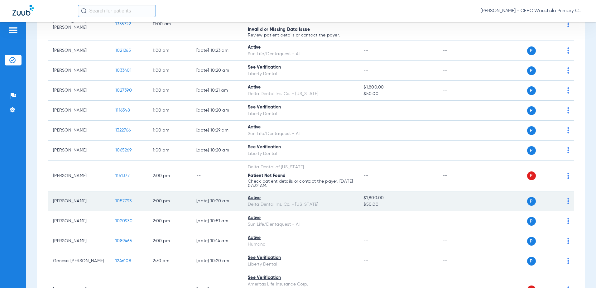
click at [122, 201] on span "1057793" at bounding box center [123, 201] width 16 height 4
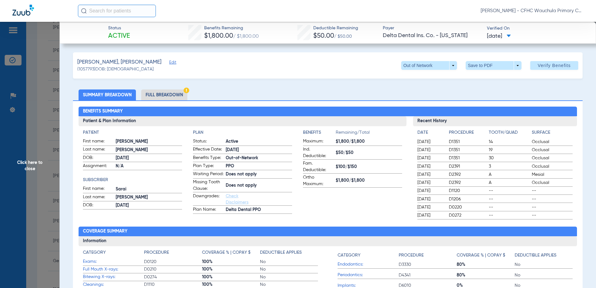
drag, startPoint x: 157, startPoint y: 94, endPoint x: 511, endPoint y: 77, distance: 354.4
click at [157, 94] on li "Full Breakdown" at bounding box center [164, 95] width 46 height 11
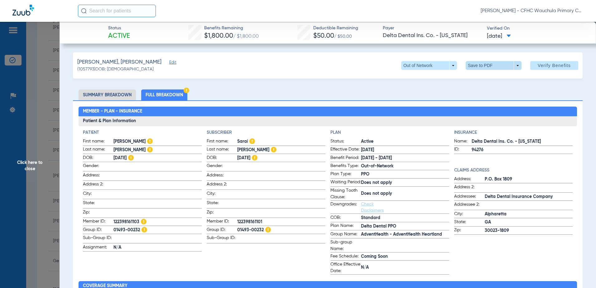
click at [486, 71] on span at bounding box center [493, 65] width 15 height 15
click at [483, 81] on button "insert_drive_file Save to PDF" at bounding box center [485, 78] width 47 height 12
click at [45, 153] on span "Click here to close" at bounding box center [30, 166] width 60 height 288
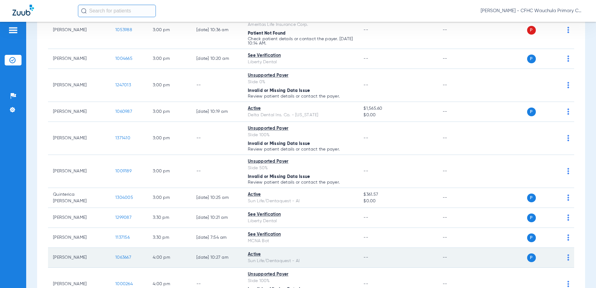
scroll to position [991, 0]
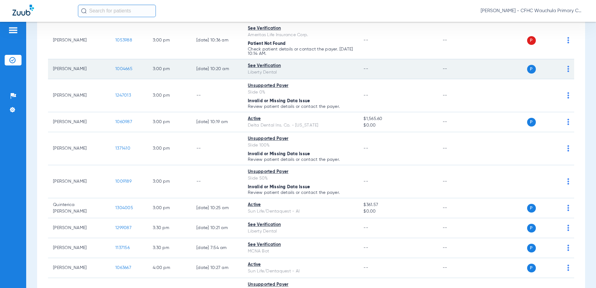
click at [120, 70] on span "1004665" at bounding box center [123, 69] width 17 height 4
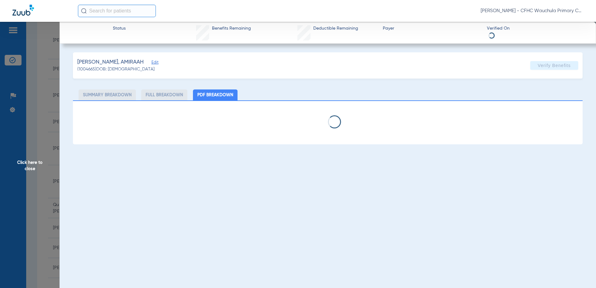
click at [152, 64] on span "Edit" at bounding box center [155, 63] width 6 height 6
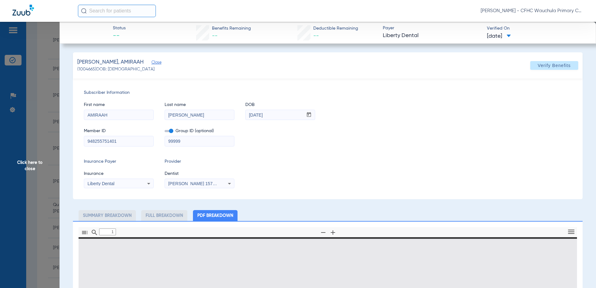
drag, startPoint x: 113, startPoint y: 141, endPoint x: 97, endPoint y: 140, distance: 15.9
click at [79, 141] on div "Subscriber Information First name AMIRAAH Last name [PERSON_NAME] DOB mm / dd /…" at bounding box center [328, 139] width 510 height 121
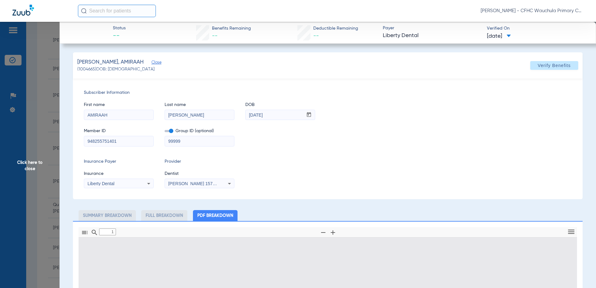
type input "0"
select select "page-width"
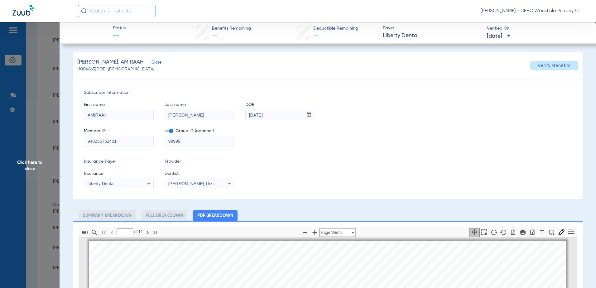
scroll to position [3, 0]
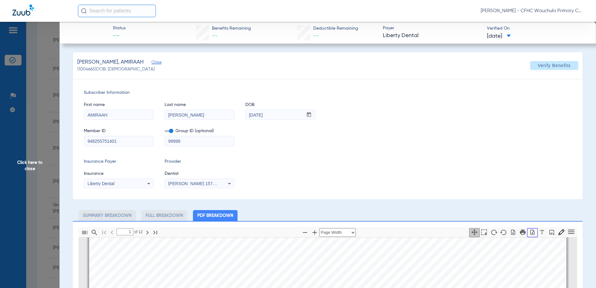
click at [530, 233] on icon "button" at bounding box center [533, 232] width 6 height 6
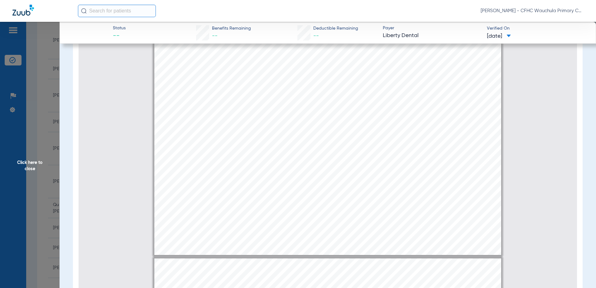
scroll to position [1251, 0]
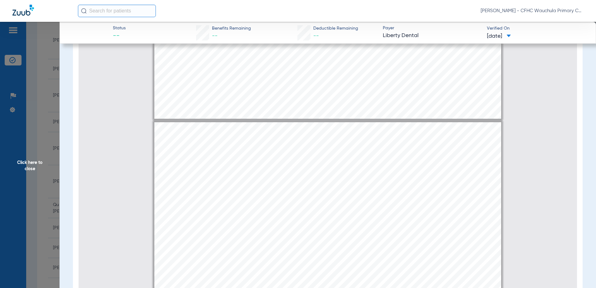
type input "6"
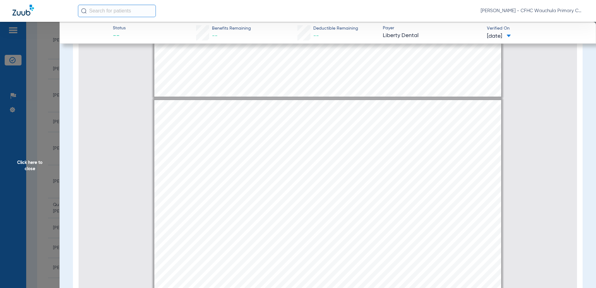
scroll to position [2155, 0]
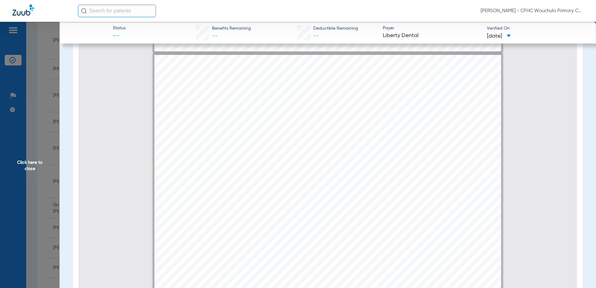
click at [39, 139] on span "Click here to close" at bounding box center [30, 166] width 60 height 288
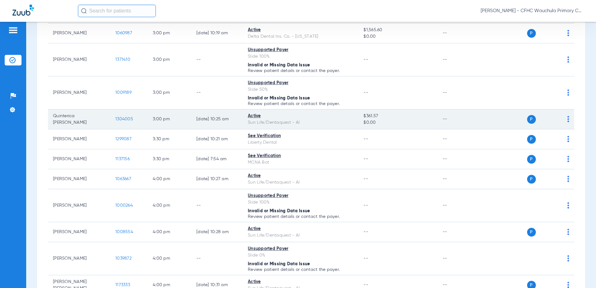
scroll to position [1085, 0]
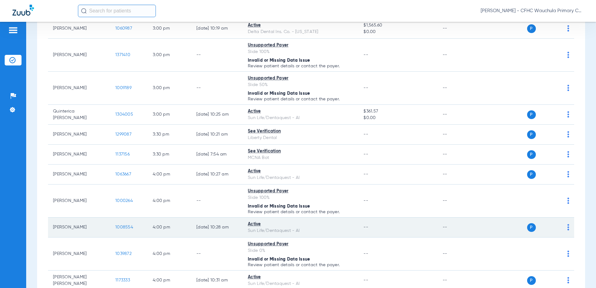
click at [122, 226] on span "1008554" at bounding box center [124, 227] width 18 height 4
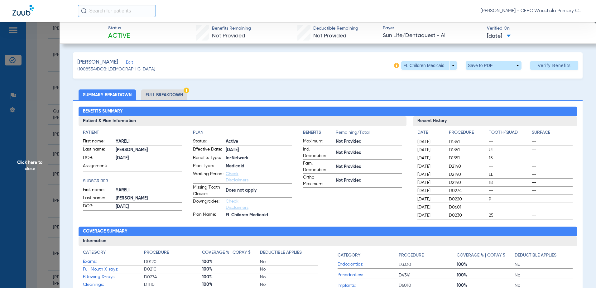
click at [172, 95] on li "Full Breakdown" at bounding box center [164, 95] width 46 height 11
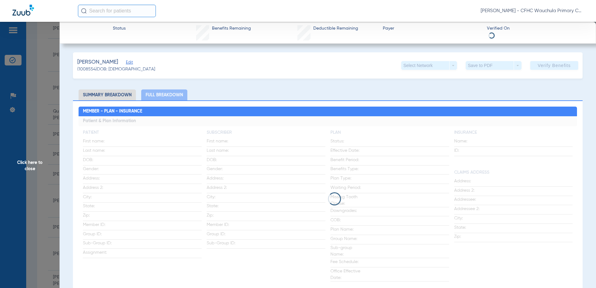
drag, startPoint x: 172, startPoint y: 95, endPoint x: 158, endPoint y: 95, distance: 13.4
click at [158, 95] on li "Full Breakdown" at bounding box center [164, 95] width 46 height 11
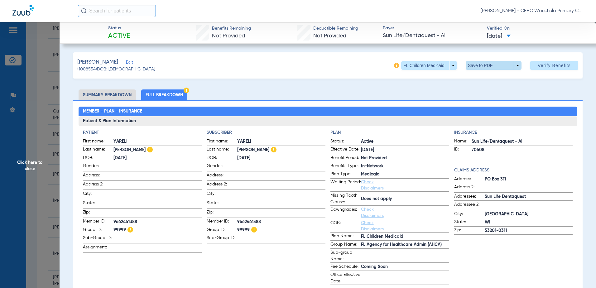
click at [493, 64] on span at bounding box center [493, 65] width 15 height 15
click at [491, 76] on span "Save to PDF" at bounding box center [491, 78] width 25 height 4
click at [39, 166] on span "Click here to close" at bounding box center [30, 166] width 60 height 288
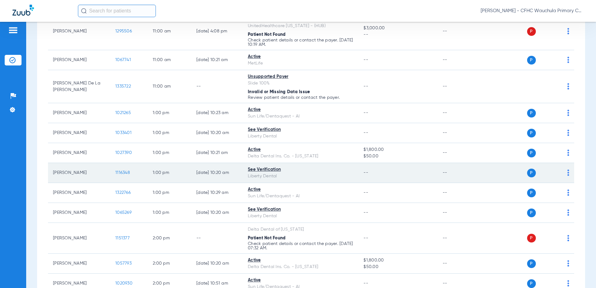
scroll to position [710, 0]
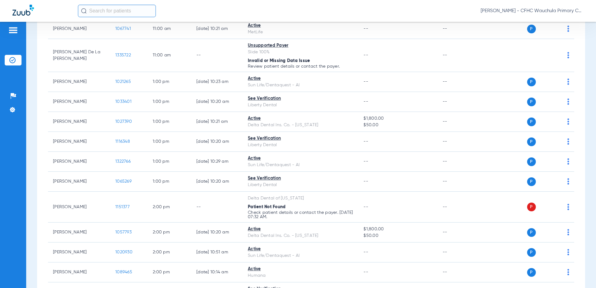
click at [92, 11] on input "text" at bounding box center [117, 11] width 78 height 12
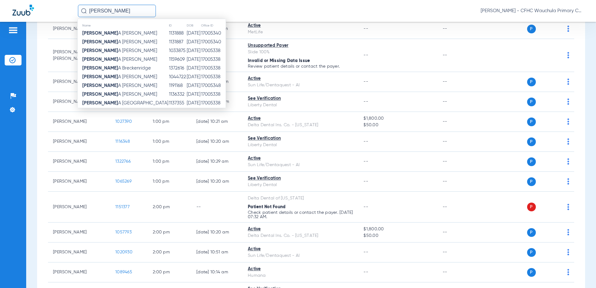
click at [121, 13] on input "[PERSON_NAME]" at bounding box center [117, 11] width 78 height 12
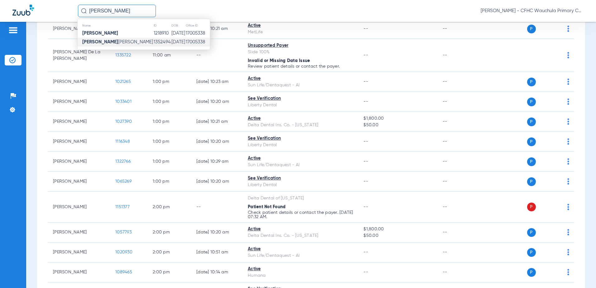
type input "[PERSON_NAME]"
click at [113, 42] on strong "[PERSON_NAME]" at bounding box center [100, 42] width 36 height 5
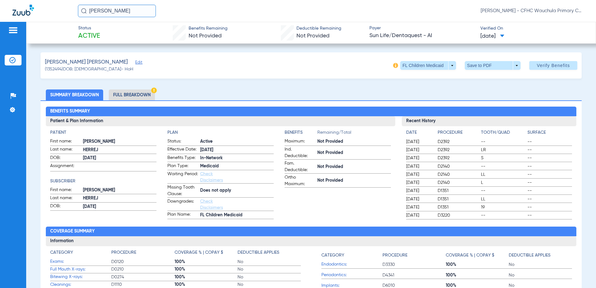
click at [133, 98] on li "Full Breakdown" at bounding box center [132, 95] width 46 height 11
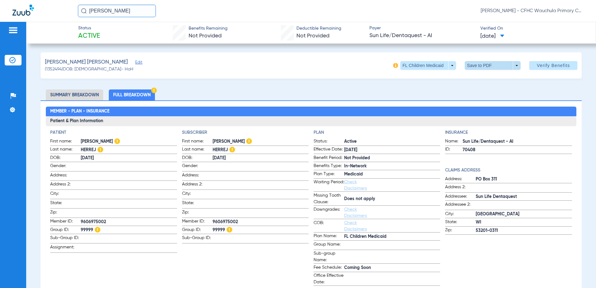
click at [488, 67] on span at bounding box center [493, 65] width 15 height 15
click at [484, 80] on span "Save to PDF" at bounding box center [490, 78] width 25 height 4
drag, startPoint x: 15, startPoint y: 65, endPoint x: 20, endPoint y: 62, distance: 5.5
click at [15, 65] on li "Insurance Verification" at bounding box center [13, 60] width 17 height 11
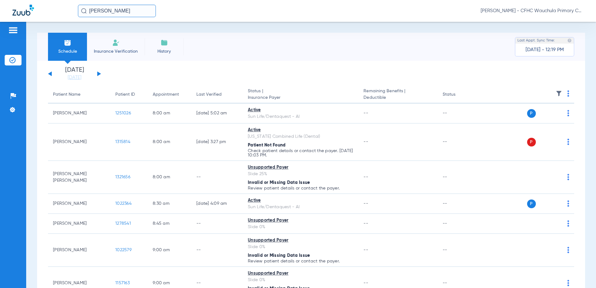
click at [99, 73] on button at bounding box center [99, 73] width 4 height 5
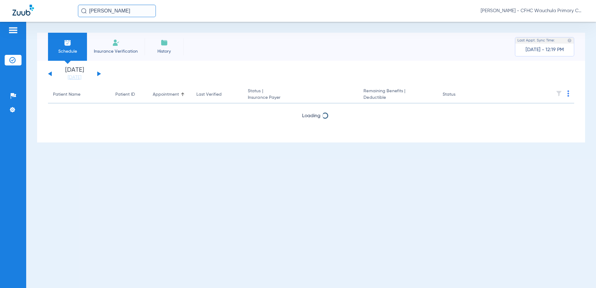
click at [99, 73] on button at bounding box center [99, 73] width 4 height 5
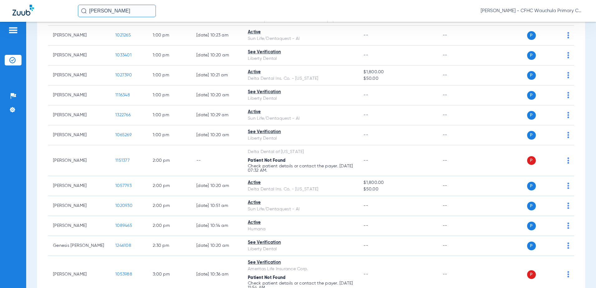
scroll to position [780, 0]
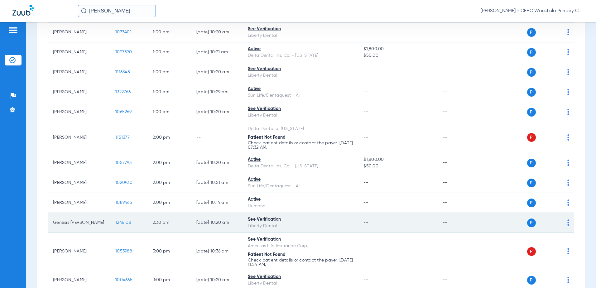
click at [126, 223] on span "1246108" at bounding box center [123, 223] width 16 height 4
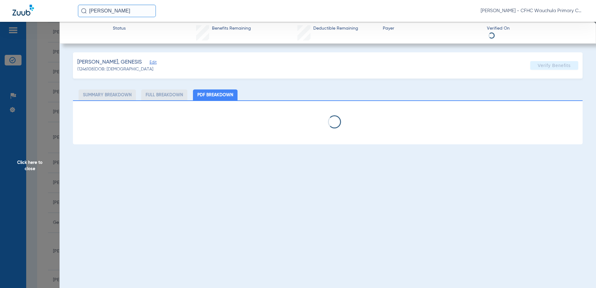
select select "page-width"
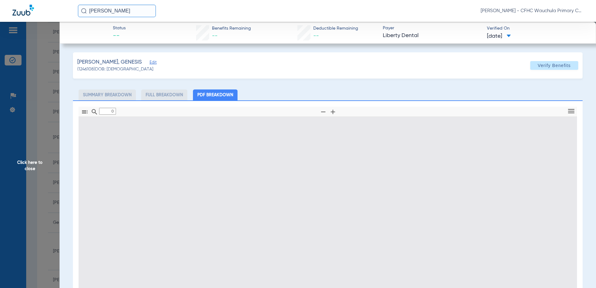
type input "1"
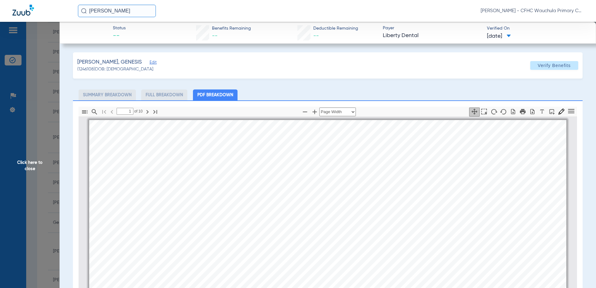
scroll to position [3, 0]
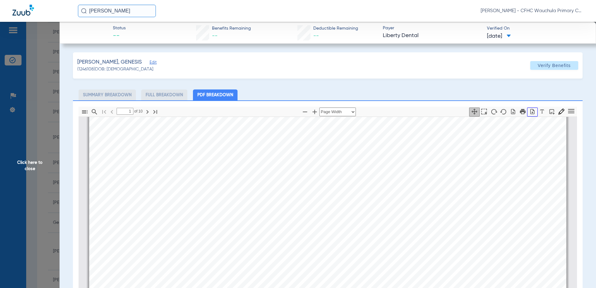
click at [531, 113] on icon "button" at bounding box center [533, 111] width 4 height 5
click at [34, 135] on span "Click here to close" at bounding box center [30, 166] width 60 height 288
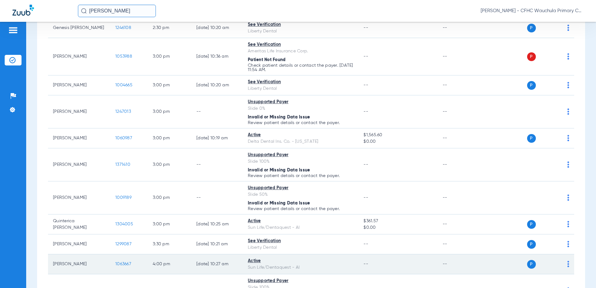
scroll to position [998, 0]
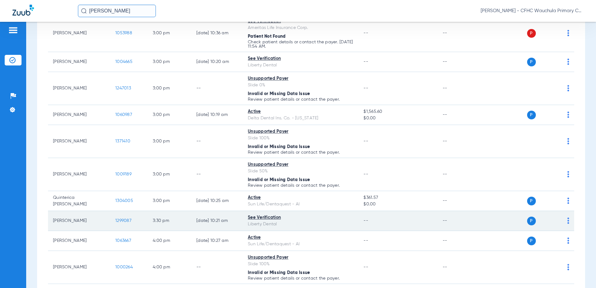
click at [117, 221] on span "1299087" at bounding box center [123, 221] width 16 height 4
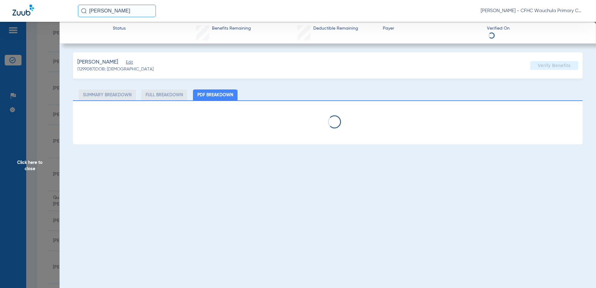
type input "EVALYNN"
type input "[PERSON_NAME]"
type input "[DATE]"
type input "955183627801"
type input "99999"
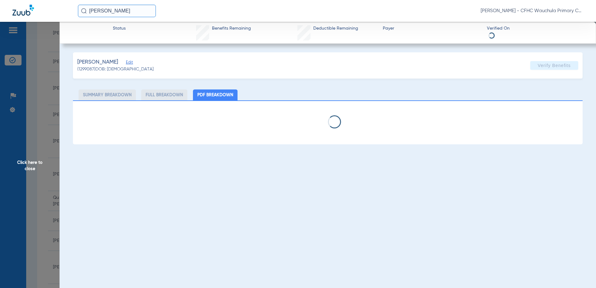
click at [128, 63] on span "Edit" at bounding box center [129, 63] width 6 height 6
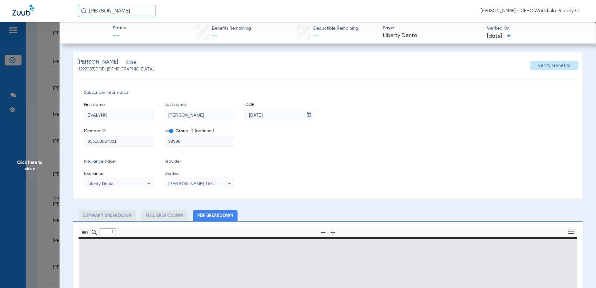
drag, startPoint x: 107, startPoint y: 140, endPoint x: 90, endPoint y: 141, distance: 17.2
click at [68, 141] on app-member-insurance-verification-view "Status -- Benefits Remaining -- Deductible Remaining -- Payer Liberty Dental Ve…" at bounding box center [328, 271] width 537 height 499
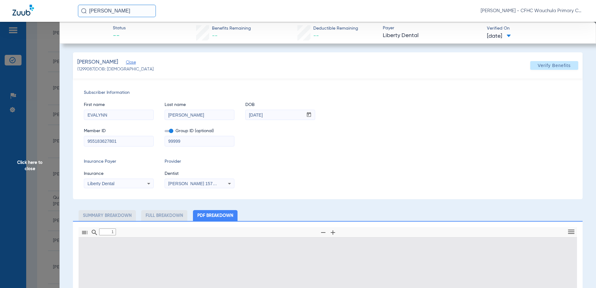
type input "0"
select select "page-width"
type input "1"
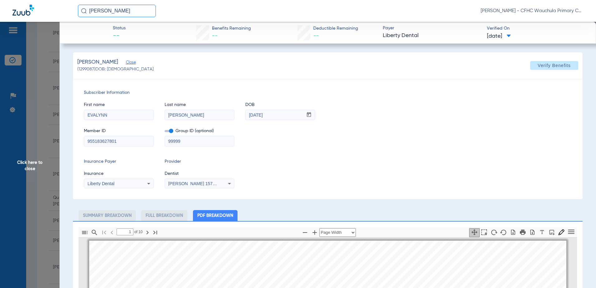
scroll to position [3, 0]
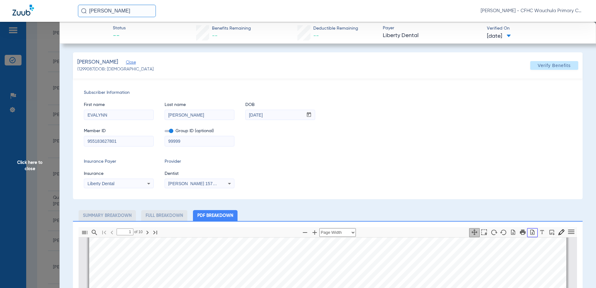
click at [531, 234] on icon "button" at bounding box center [533, 232] width 4 height 5
drag, startPoint x: 55, startPoint y: 134, endPoint x: 11, endPoint y: 130, distance: 44.4
click at [56, 133] on span "Click here to close" at bounding box center [30, 166] width 60 height 288
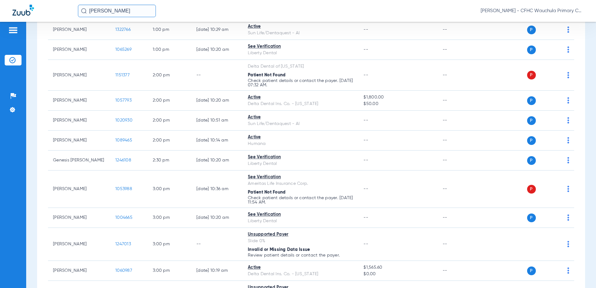
scroll to position [686, 0]
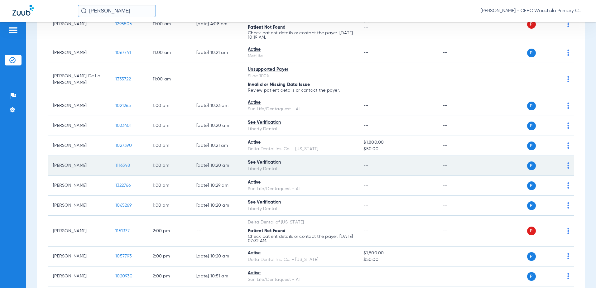
click at [125, 164] on span "1116348" at bounding box center [122, 165] width 15 height 4
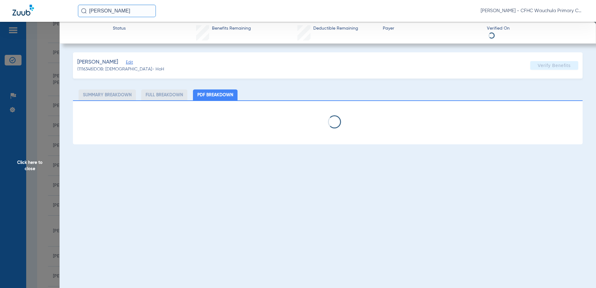
select select "page-width"
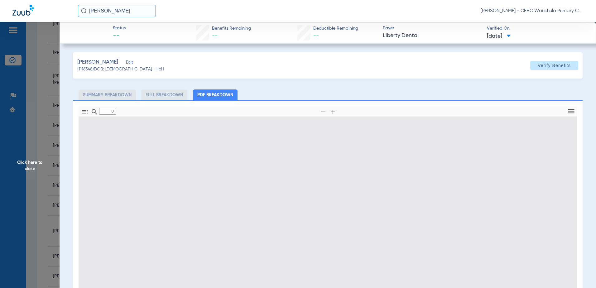
type input "1"
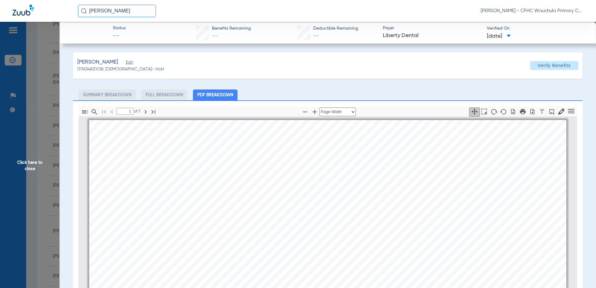
scroll to position [3, 0]
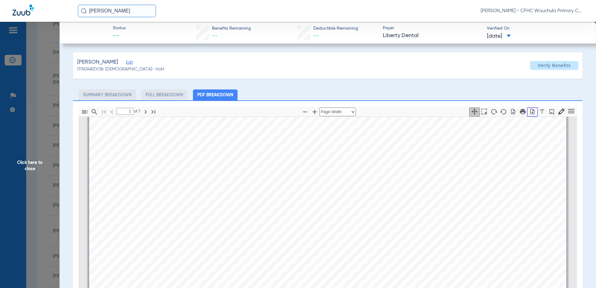
click at [530, 110] on icon "button" at bounding box center [533, 112] width 6 height 6
click at [37, 140] on span "Click here to close" at bounding box center [30, 166] width 60 height 288
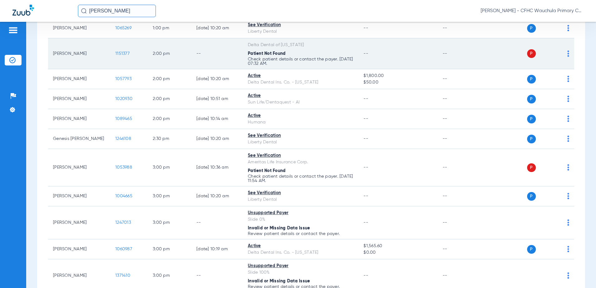
scroll to position [873, 0]
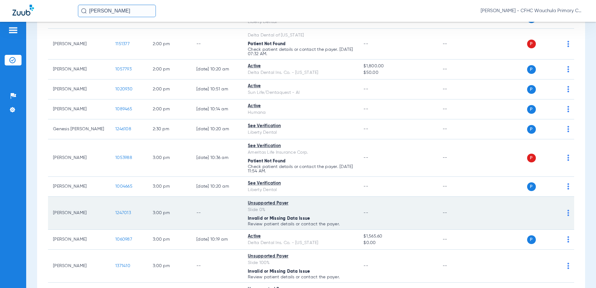
click at [121, 214] on span "1247013" at bounding box center [123, 213] width 16 height 4
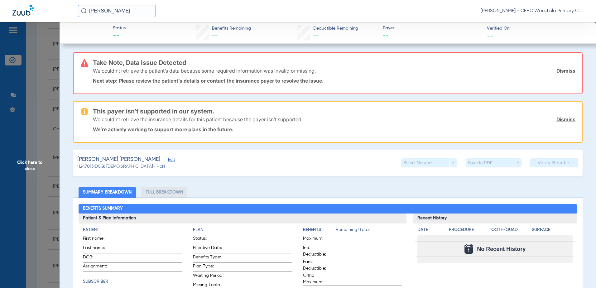
click at [52, 171] on span "Click here to close" at bounding box center [30, 166] width 60 height 288
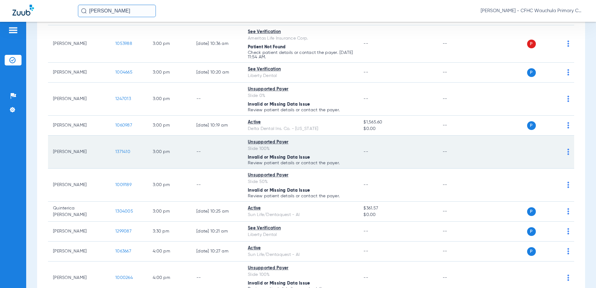
scroll to position [998, 0]
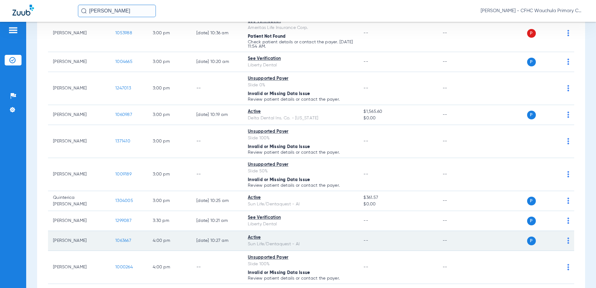
click at [124, 239] on span "1063667" at bounding box center [123, 241] width 16 height 4
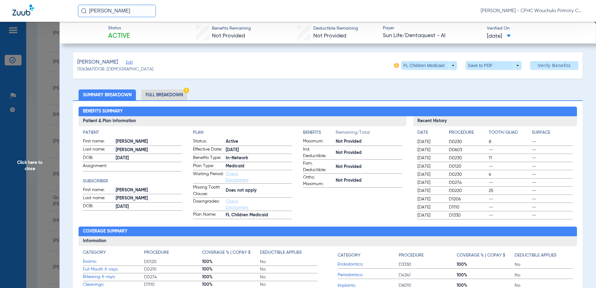
click at [165, 98] on li "Full Breakdown" at bounding box center [164, 95] width 46 height 11
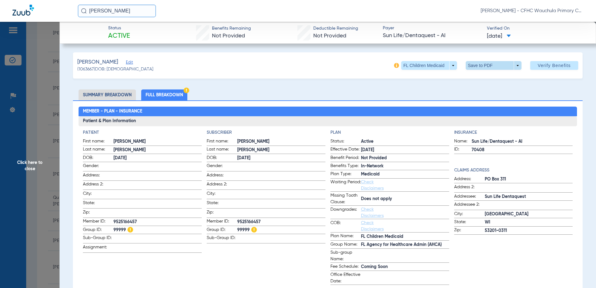
click at [495, 67] on span at bounding box center [493, 65] width 15 height 15
click at [494, 79] on span "Save to PDF" at bounding box center [491, 78] width 25 height 4
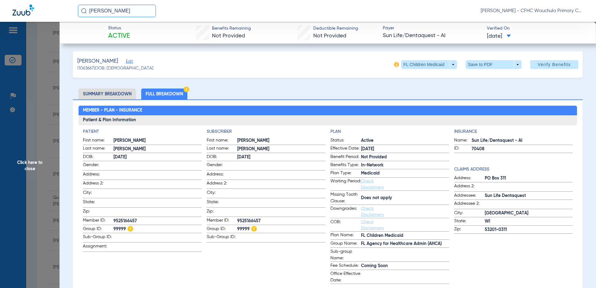
scroll to position [0, 0]
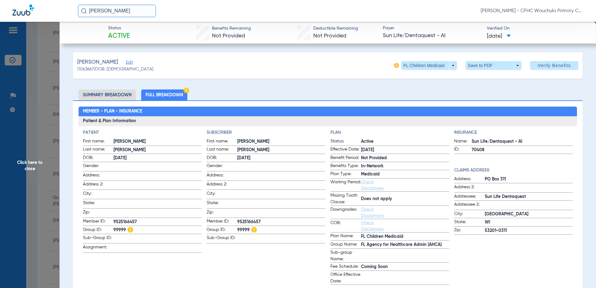
click at [46, 132] on span "Click here to close" at bounding box center [30, 166] width 60 height 288
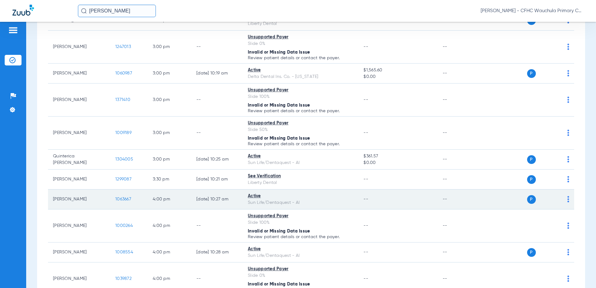
scroll to position [1029, 0]
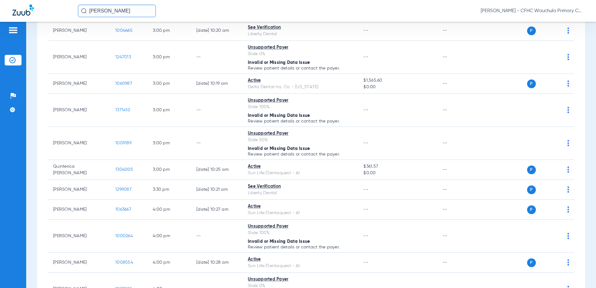
drag, startPoint x: 133, startPoint y: 14, endPoint x: 40, endPoint y: 13, distance: 92.6
click at [40, 14] on div "[PERSON_NAME] Jasmine De [PERSON_NAME] - CFHC Wauchula Primary Care Dental" at bounding box center [298, 11] width 596 height 22
click at [139, 12] on input "[PERSON_NAME]" at bounding box center [117, 11] width 78 height 12
type input "[PERSON_NAME]"
click at [117, 31] on td "[PERSON_NAME]" at bounding box center [103, 33] width 50 height 9
